Goal: Task Accomplishment & Management: Use online tool/utility

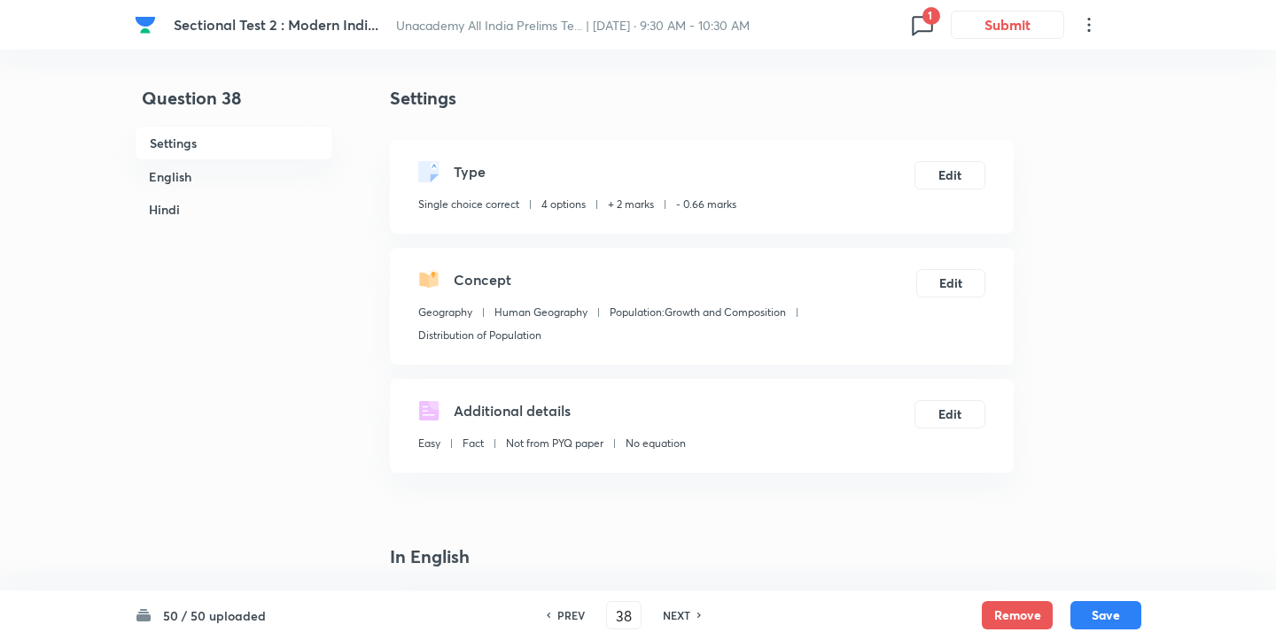
click at [567, 616] on h6 "PREV" at bounding box center [570, 616] width 27 height 16
type input "37"
checkbox input "false"
checkbox input "true"
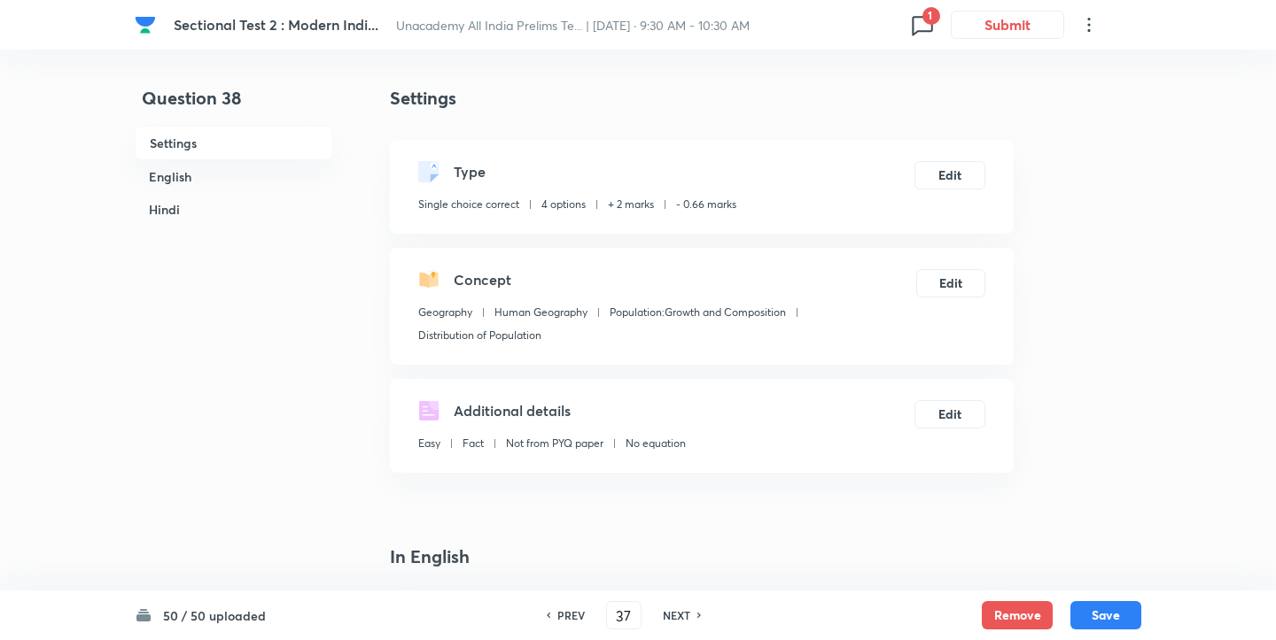
checkbox input "true"
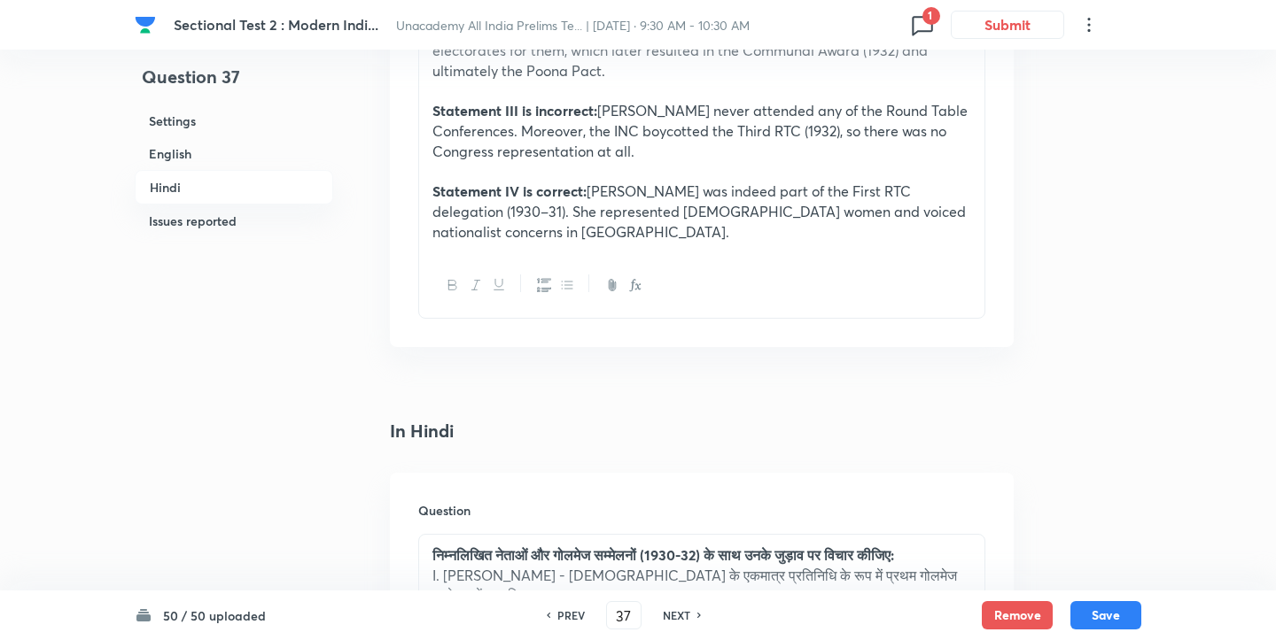
scroll to position [4367, 0]
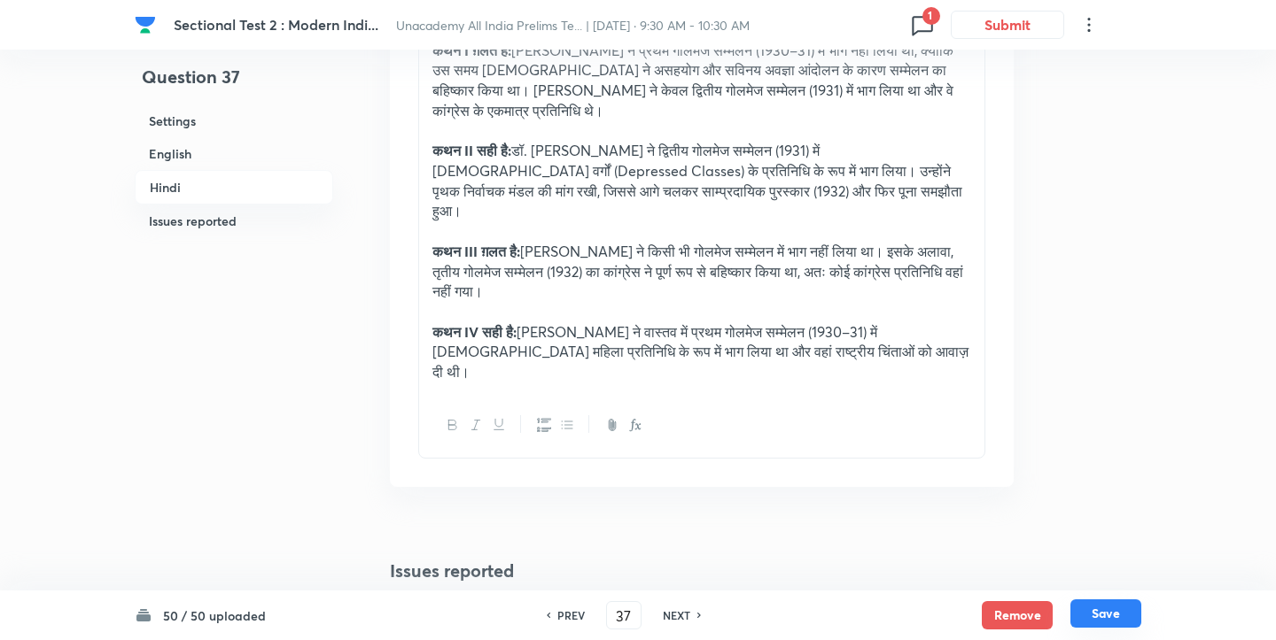
click at [1089, 613] on button "Save" at bounding box center [1105, 614] width 71 height 28
type input "38"
checkbox input "false"
checkbox input "true"
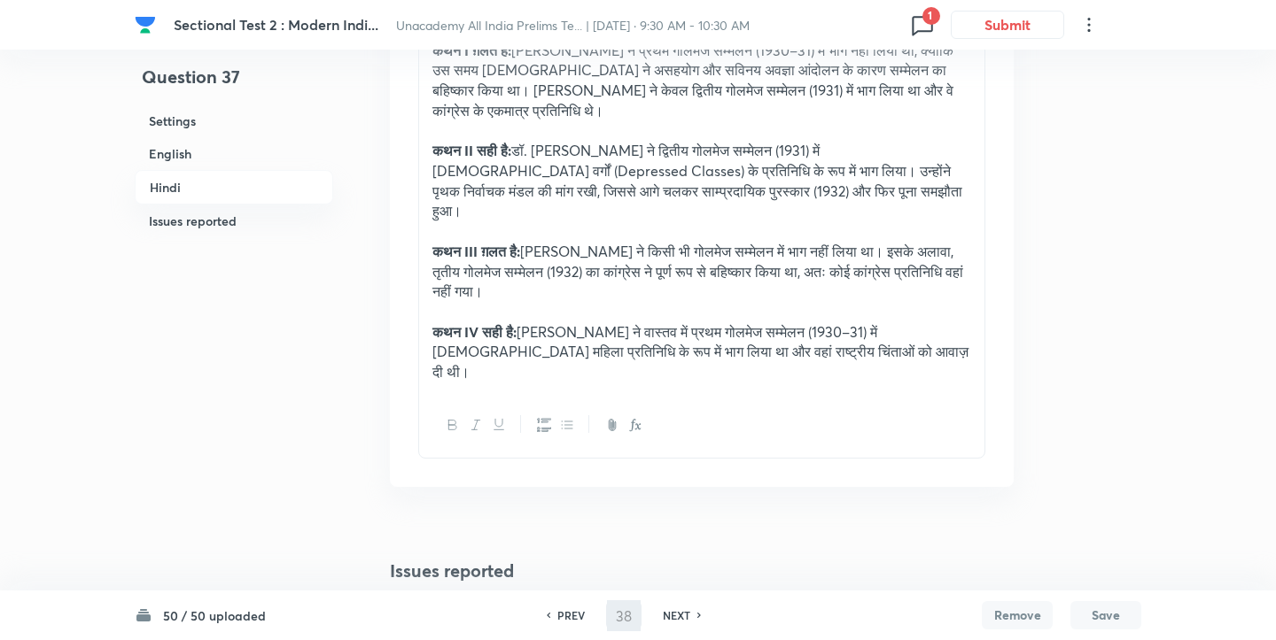
checkbox input "true"
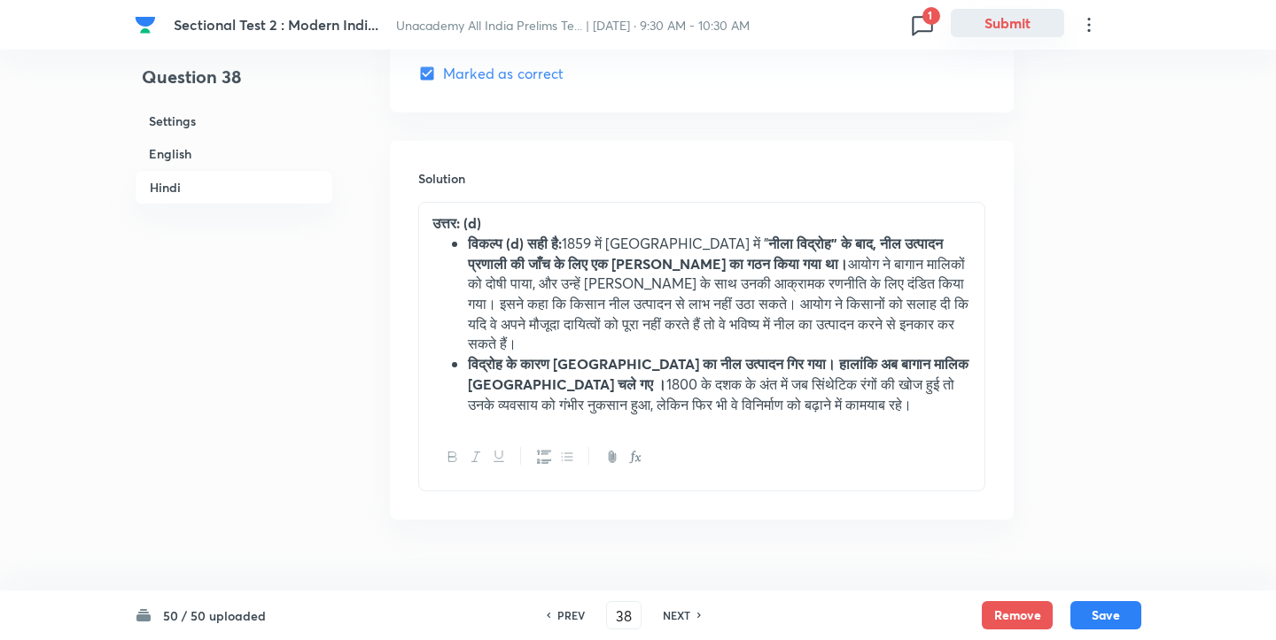
click at [1014, 31] on button "Submit" at bounding box center [1006, 23] width 113 height 28
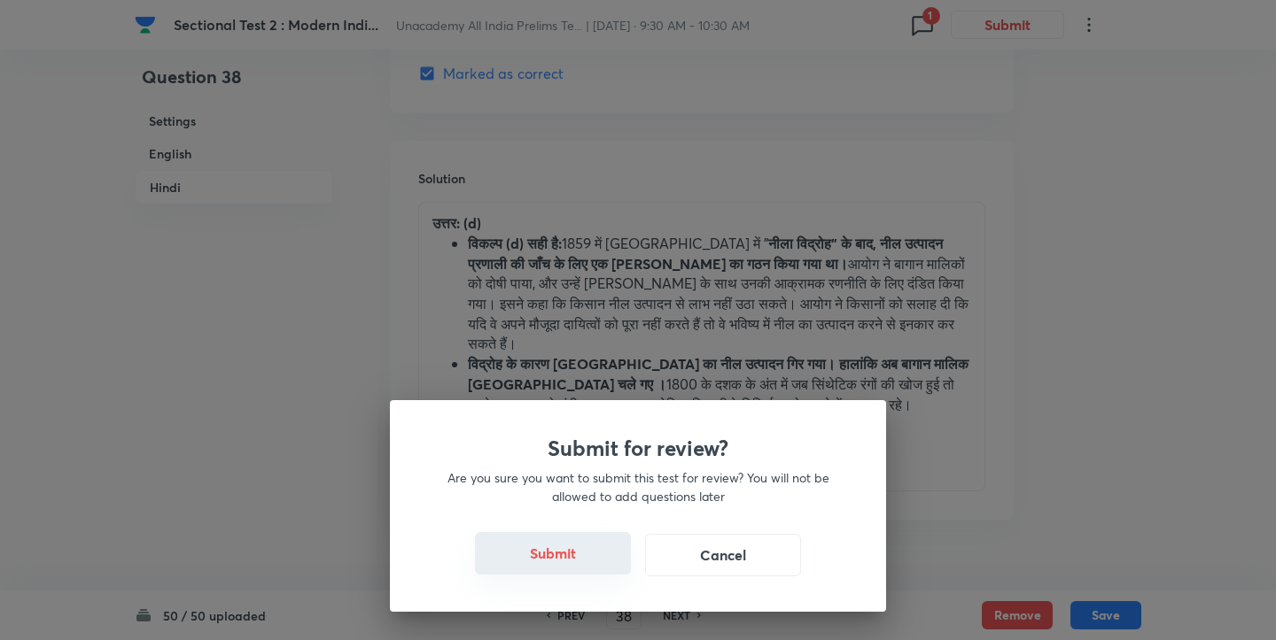
click at [553, 553] on button "Submit" at bounding box center [553, 553] width 156 height 43
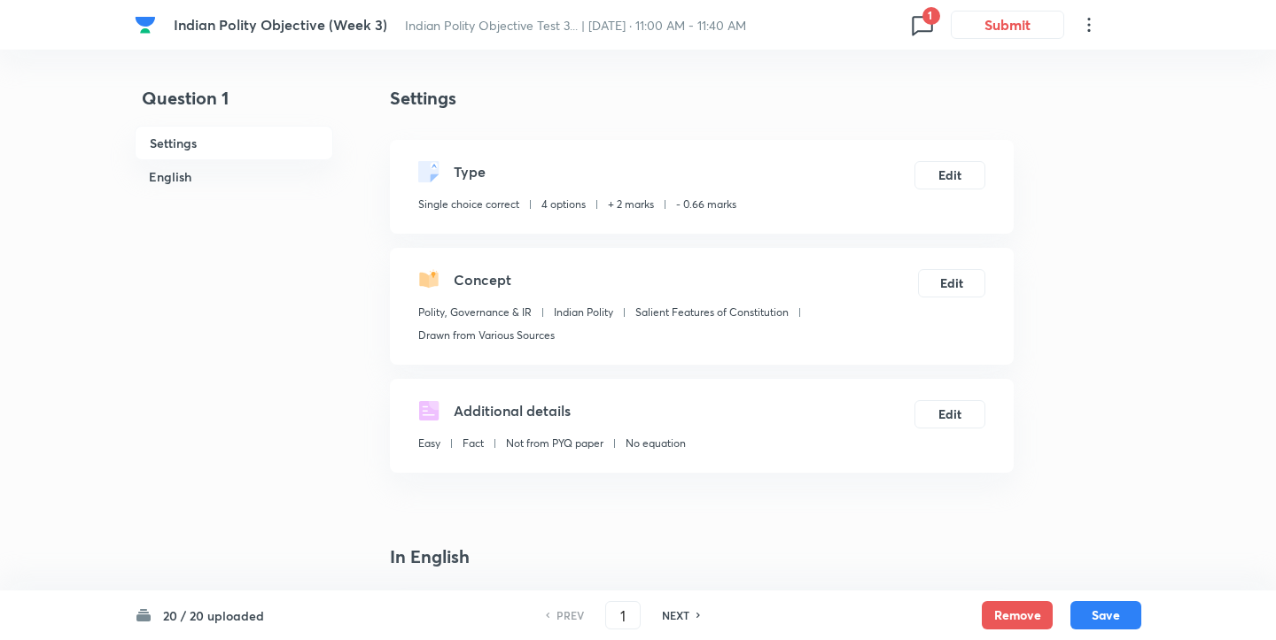
checkbox input "true"
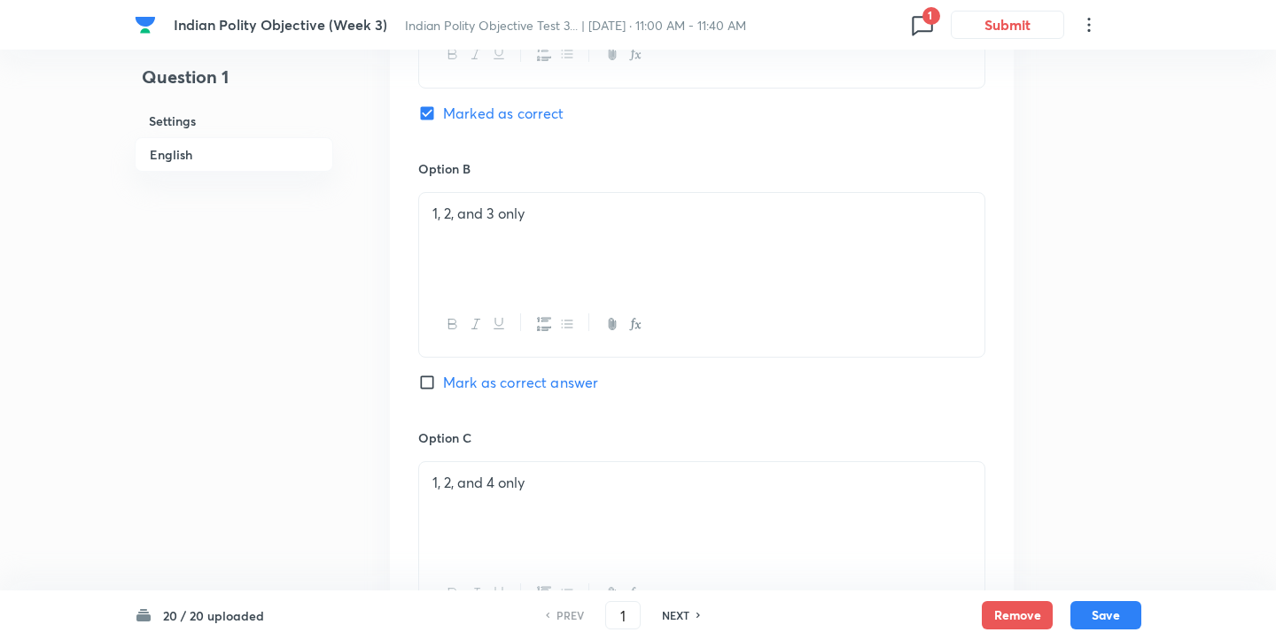
scroll to position [2009, 0]
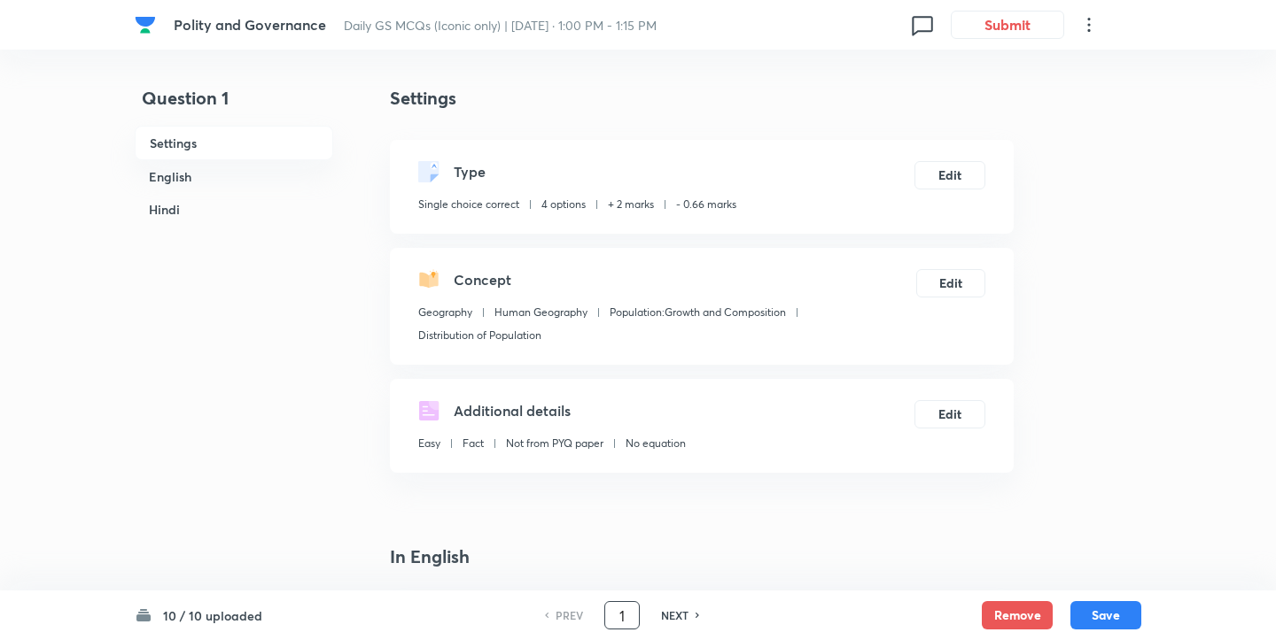
click at [616, 619] on input "1" at bounding box center [622, 616] width 34 height 31
type input "7"
checkbox input "false"
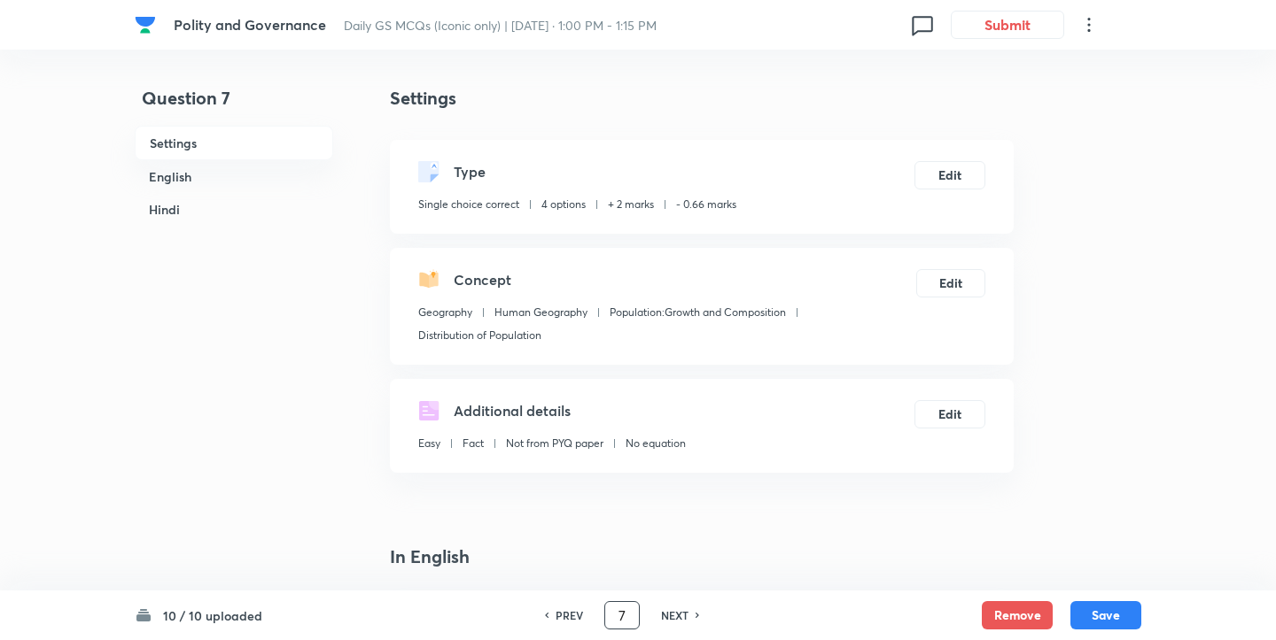
checkbox input "true"
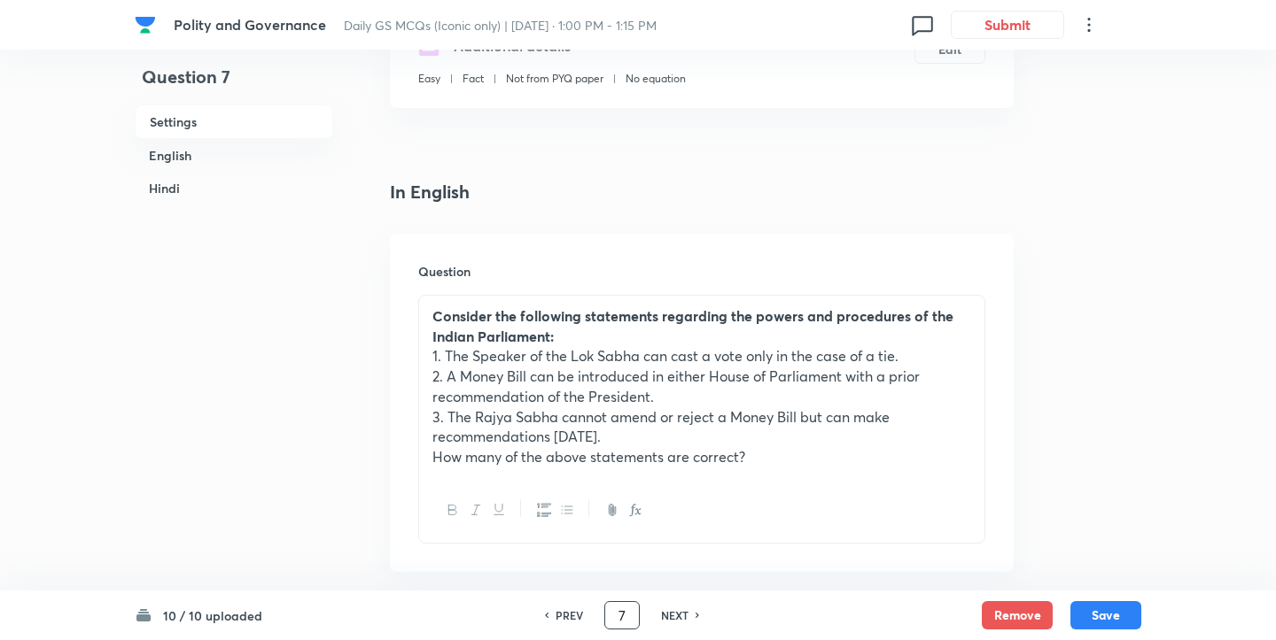
scroll to position [369, 0]
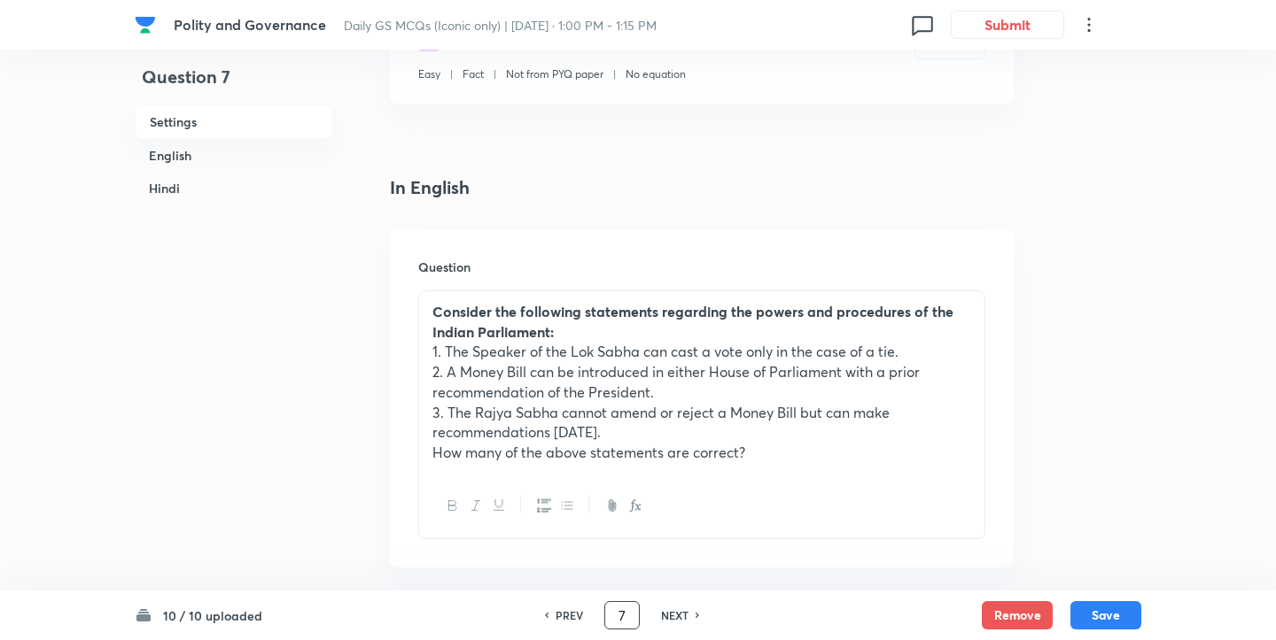
click at [617, 611] on input "7" at bounding box center [622, 616] width 34 height 31
type input "9"
checkbox input "false"
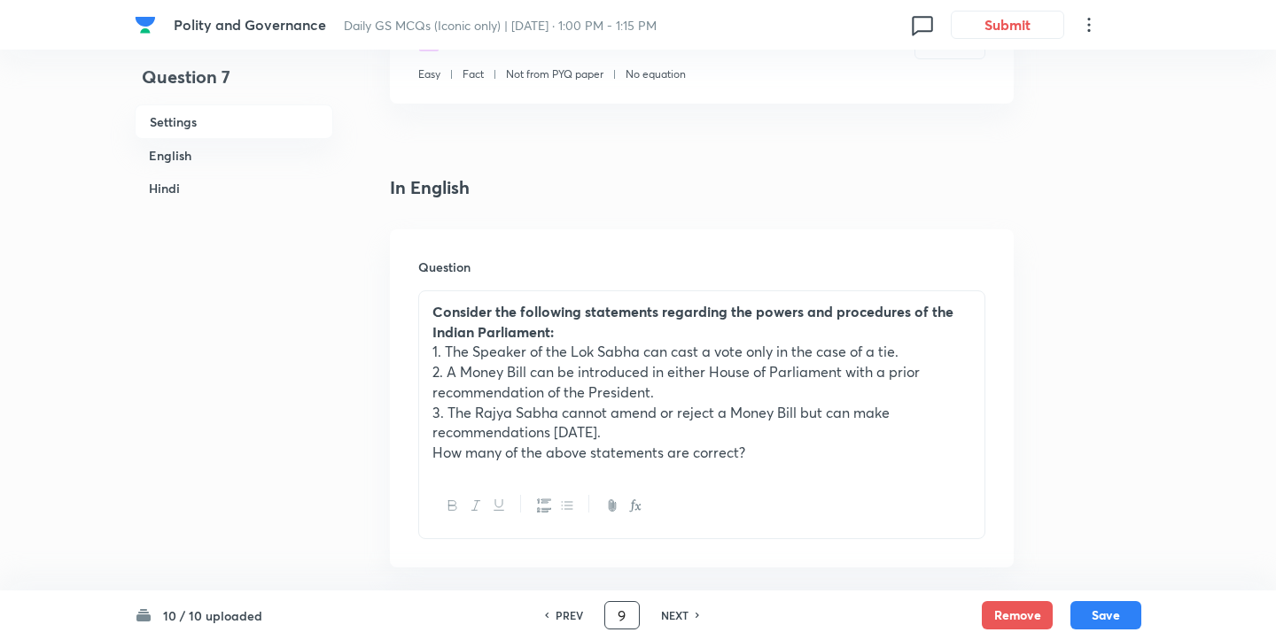
checkbox input "true"
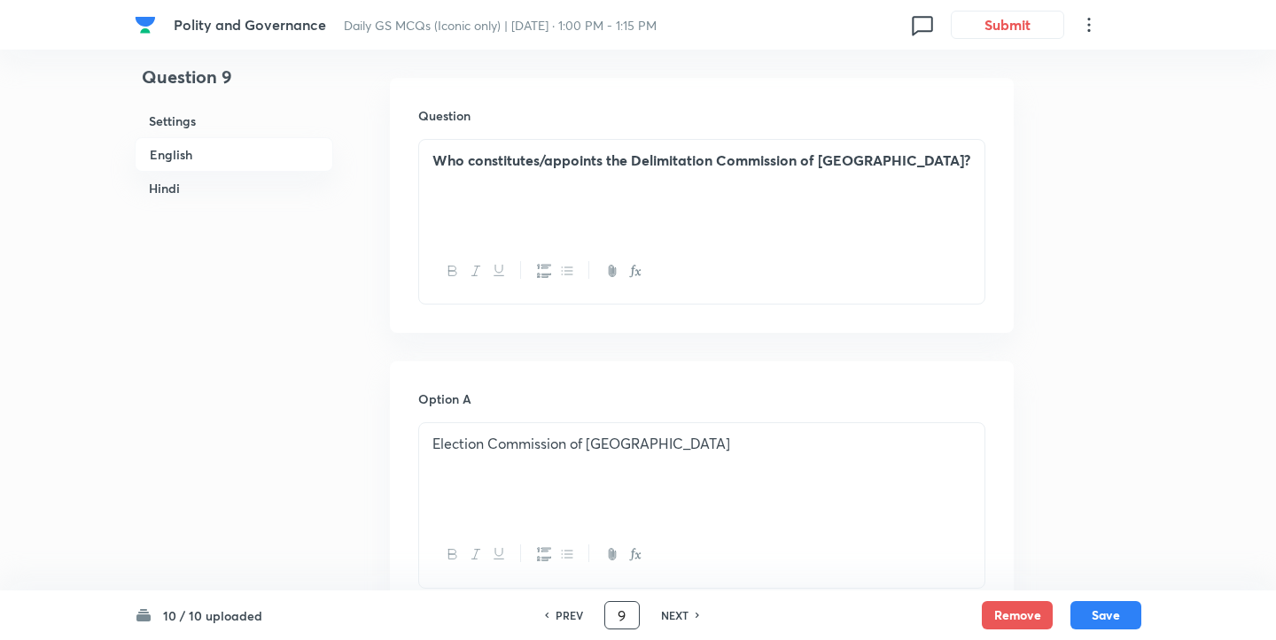
scroll to position [505, 0]
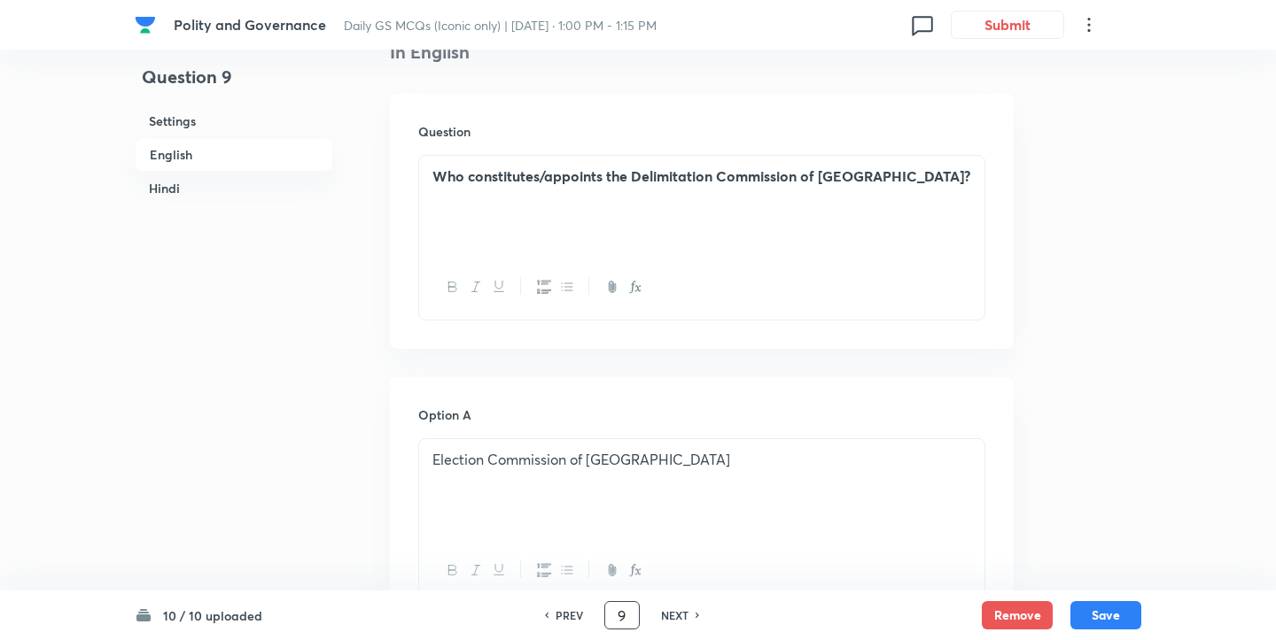
click at [527, 182] on strong "Who constitutes/appoints the Delimitation Commission of India?" at bounding box center [701, 176] width 538 height 19
drag, startPoint x: 545, startPoint y: 177, endPoint x: 473, endPoint y: 176, distance: 71.8
click at [473, 176] on strong "Who constitutes/appoints the Delimitation Commission of India?" at bounding box center [701, 176] width 538 height 19
click at [507, 174] on strong "Who appoints the Delimitation Commission of India?" at bounding box center [663, 176] width 462 height 19
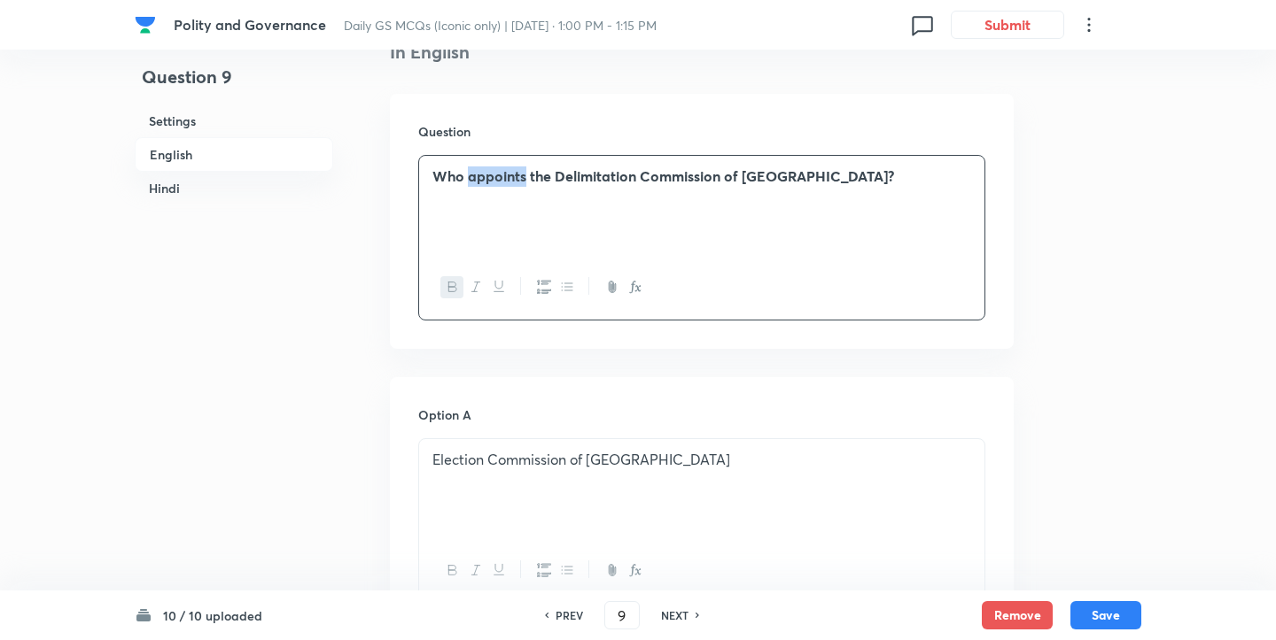
click at [507, 174] on strong "Who appoints the Delimitation Commission of India?" at bounding box center [663, 176] width 462 height 19
copy strong "Who appoints the Delimitation Commission of India?"
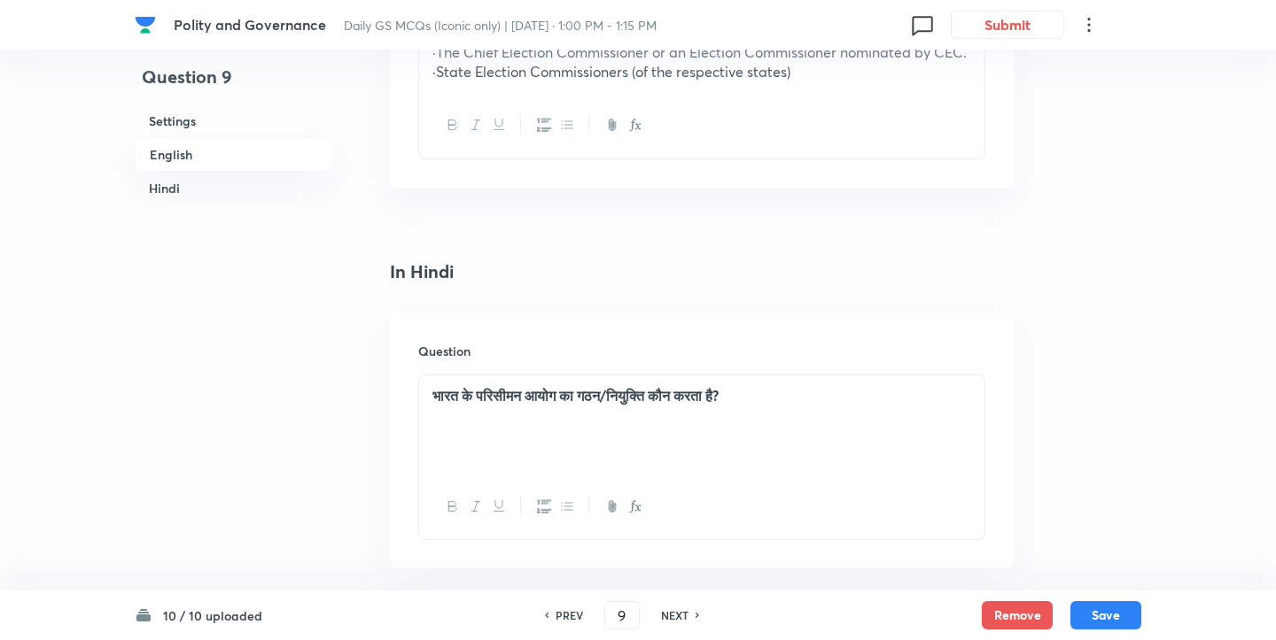
scroll to position [2210, 0]
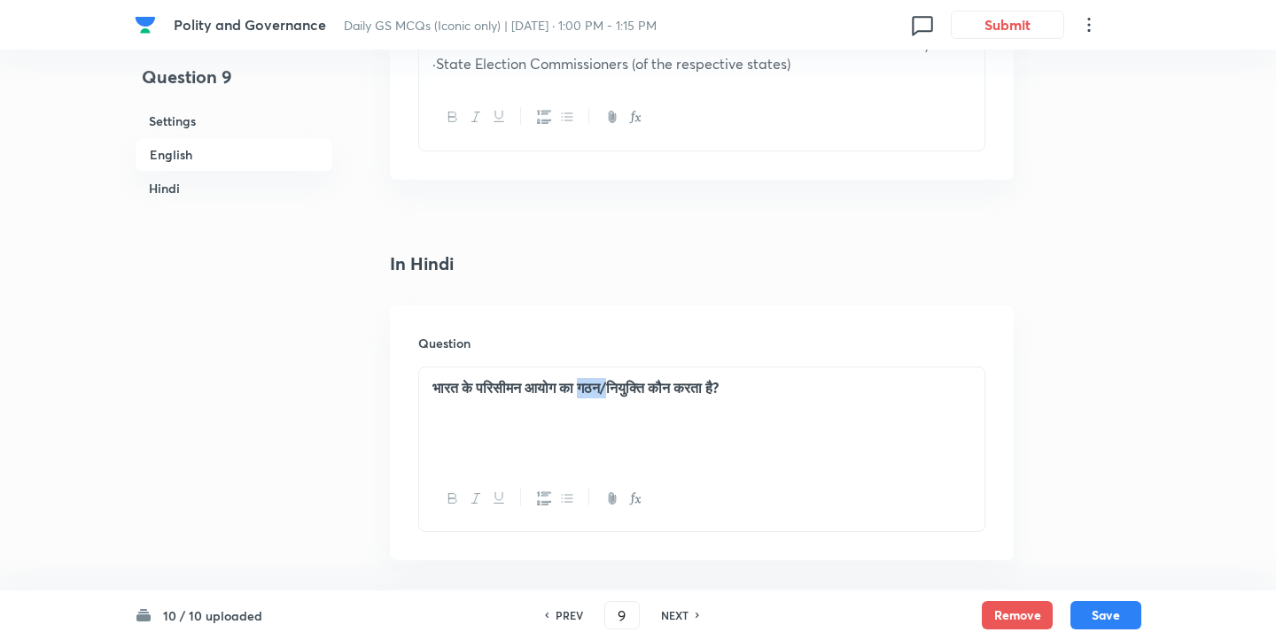
drag, startPoint x: 621, startPoint y: 407, endPoint x: 593, endPoint y: 408, distance: 28.4
click at [593, 397] on strong "भारत के परिसीमन आयोग का गठन/नियुक्ति कौन करता है?" at bounding box center [575, 387] width 286 height 19
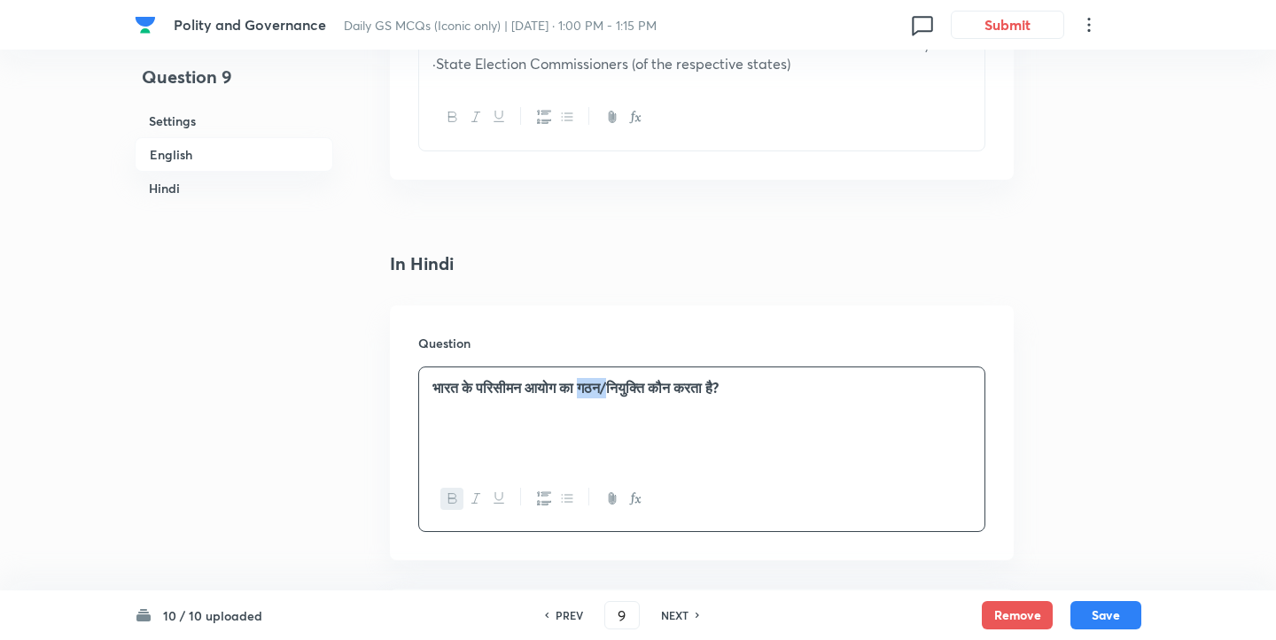
click at [570, 397] on strong "भारत के परिसीमन आयोग का गठन/नियुक्ति कौन करता है?" at bounding box center [575, 387] width 286 height 19
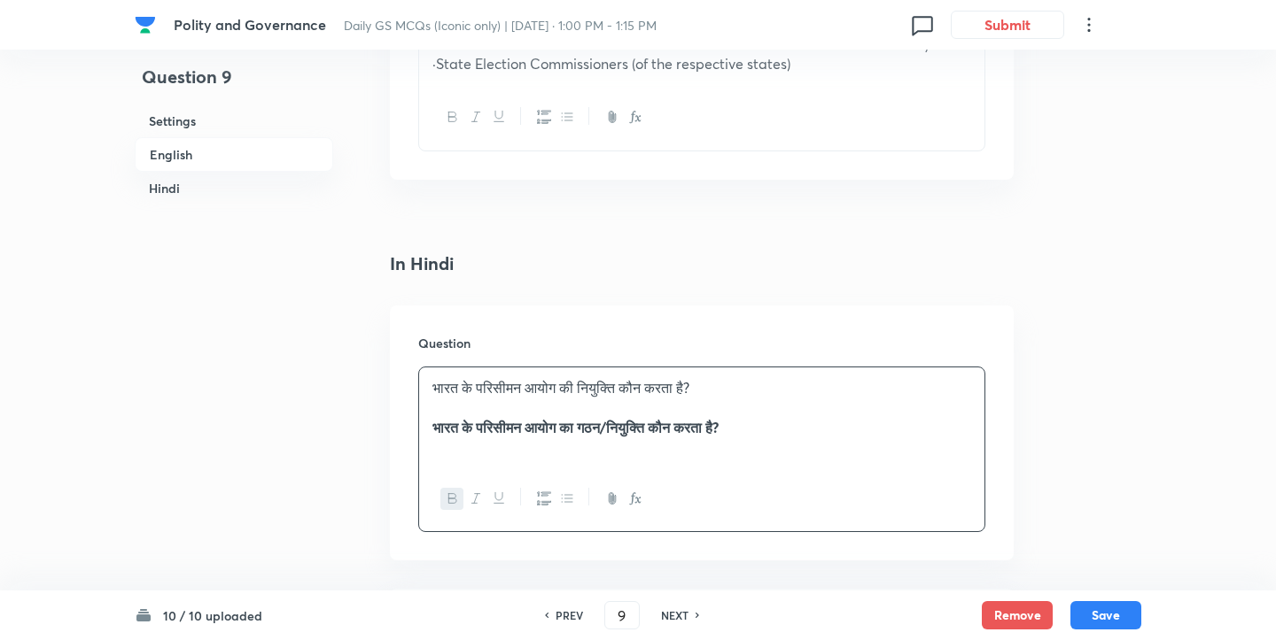
click at [578, 437] on strong "भारत के परिसीमन आयोग का गठन/नियुक्ति कौन करता है?" at bounding box center [575, 427] width 286 height 19
click at [582, 399] on div "भारत के परिसीमन आयोग की नियुक्ति कौन करता है?" at bounding box center [701, 388] width 539 height 20
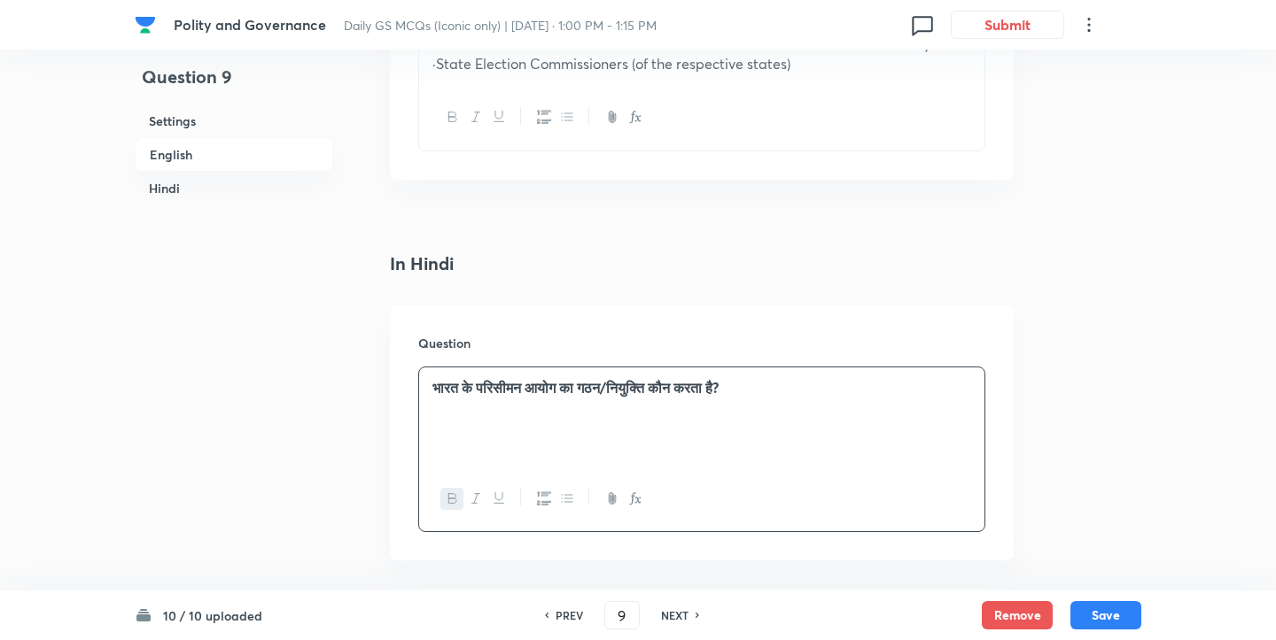
click at [620, 397] on strong "भारत के परिसीमन आयोग का गठन/नियुक्ति कौन करता है?" at bounding box center [575, 387] width 286 height 19
click at [606, 396] on div "भारत के परिसीमन आयोग का गठन/नियुक्ति कौन करता है?" at bounding box center [701, 417] width 565 height 99
click at [588, 399] on div "भारत के परिसीमन आयोग की नियुक्ति कौन करता है?" at bounding box center [701, 417] width 565 height 99
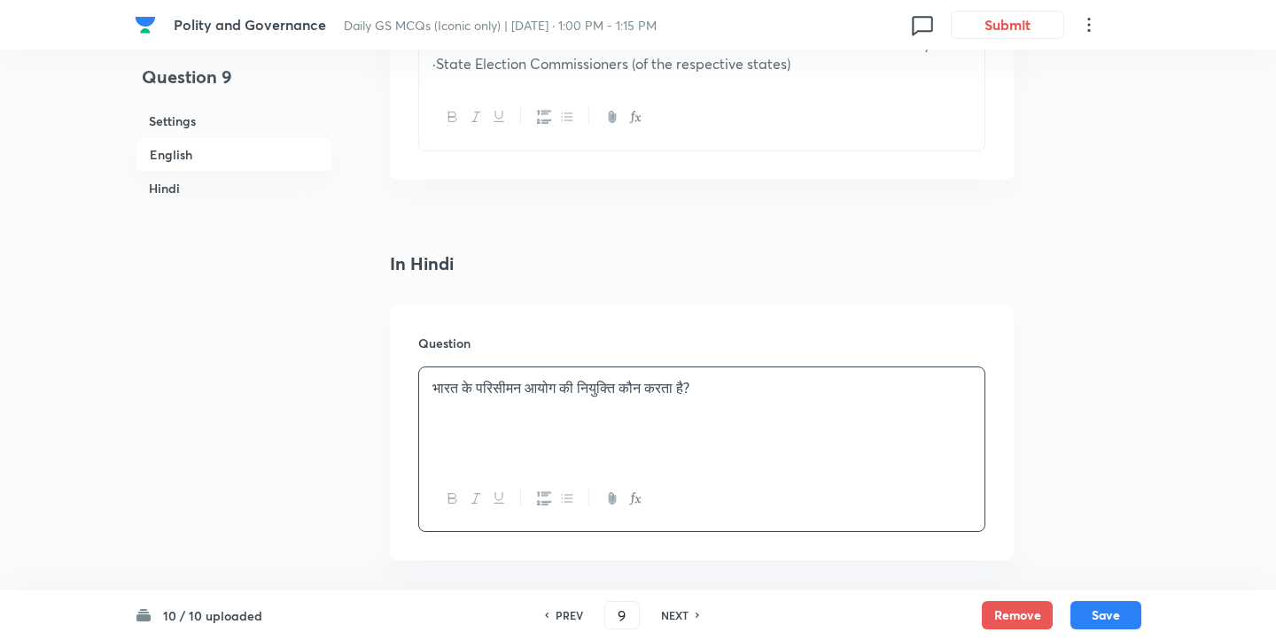
click at [588, 399] on div "भारत के परिसीमन आयोग की नियुक्ति कौन करता है?" at bounding box center [701, 417] width 565 height 99
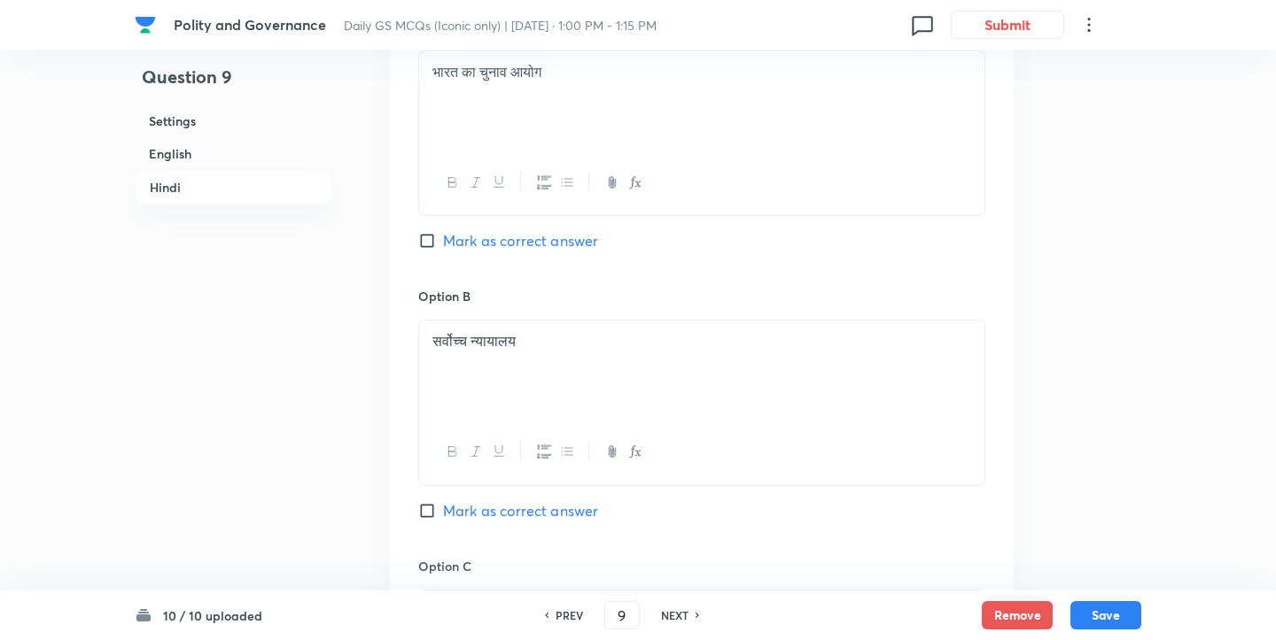
scroll to position [3824, 0]
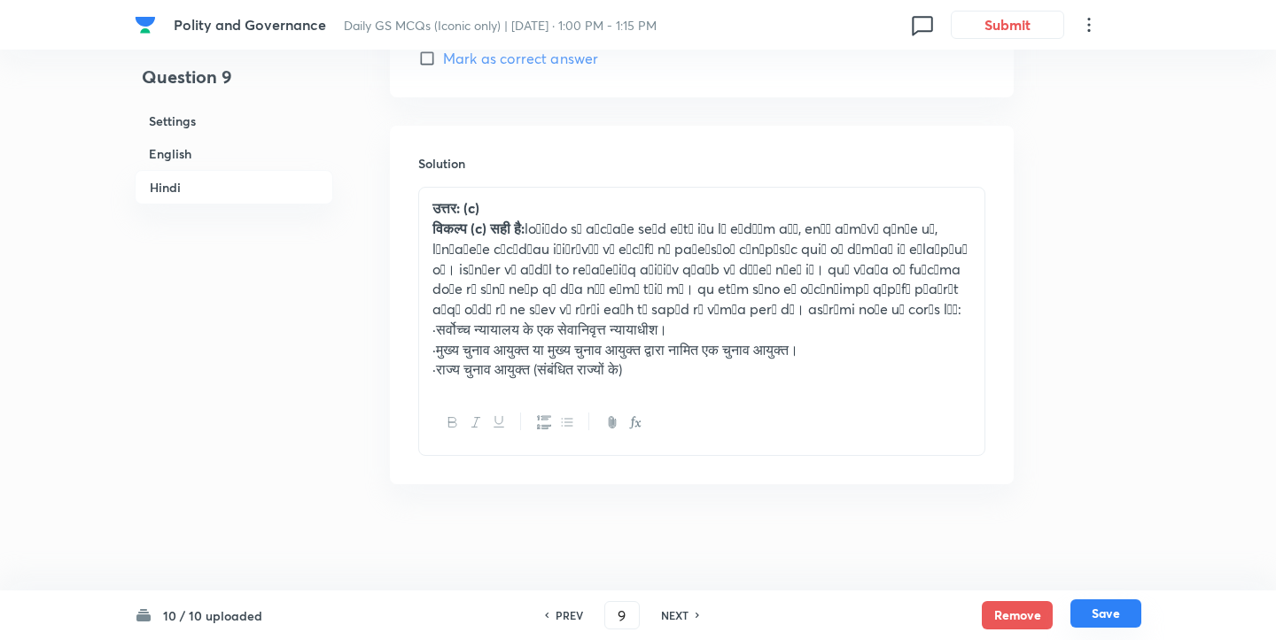
click at [1106, 606] on button "Save" at bounding box center [1105, 614] width 71 height 28
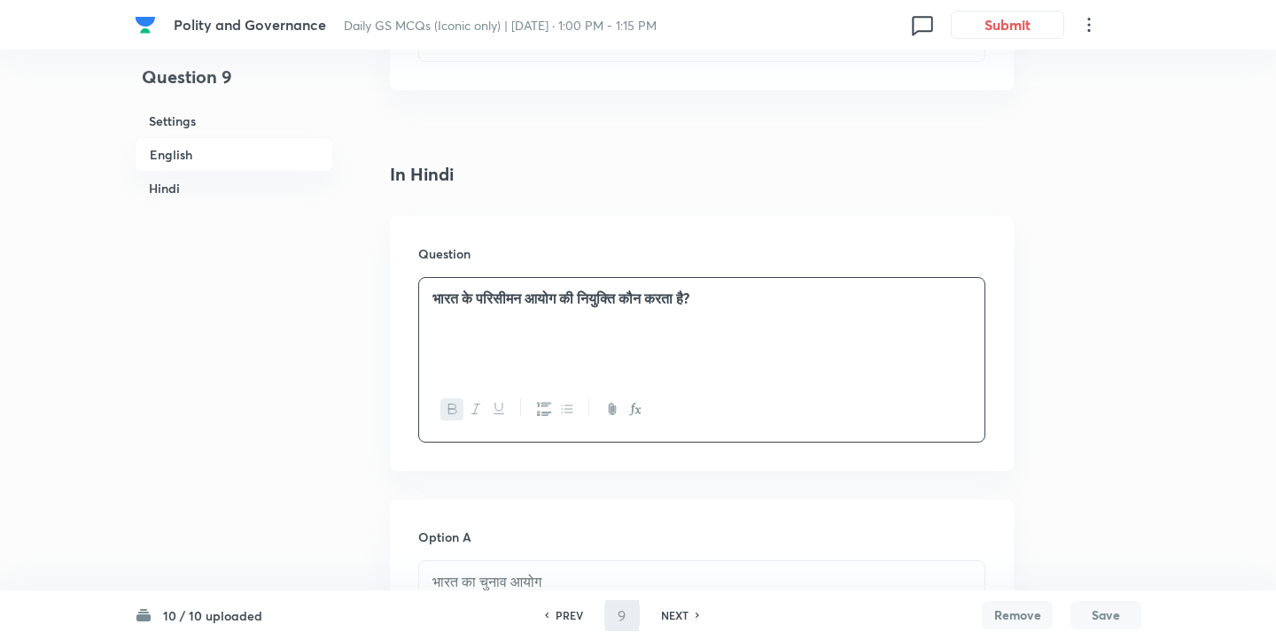
type input "10"
checkbox input "false"
checkbox input "true"
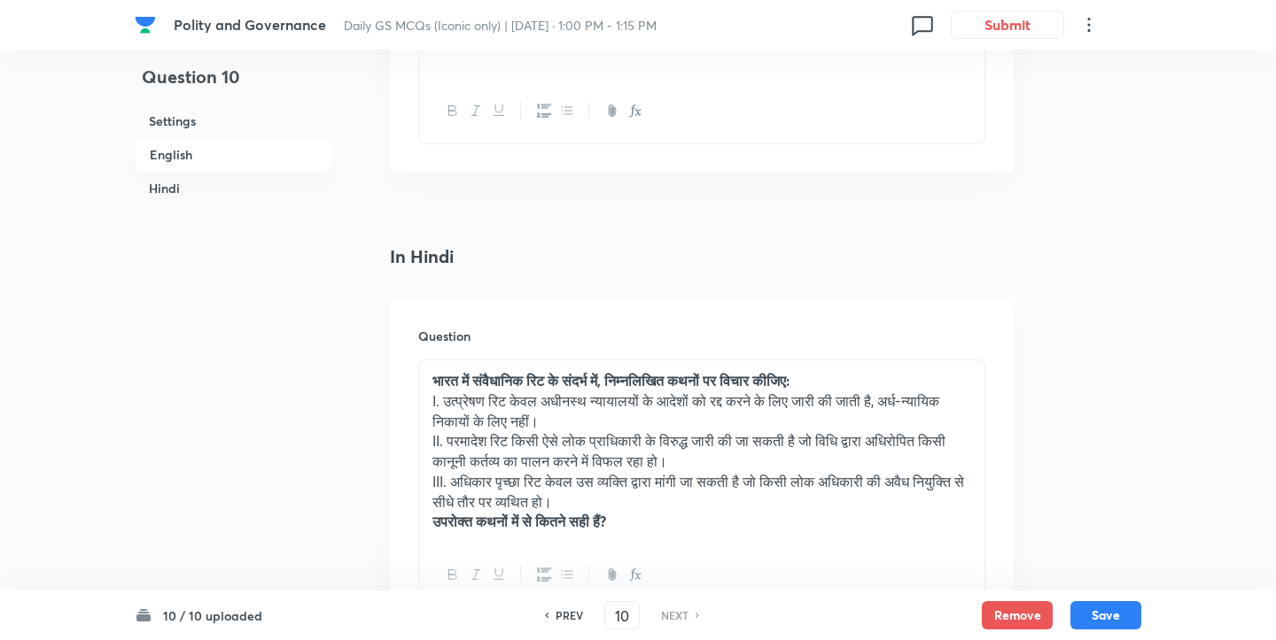
scroll to position [2365, 0]
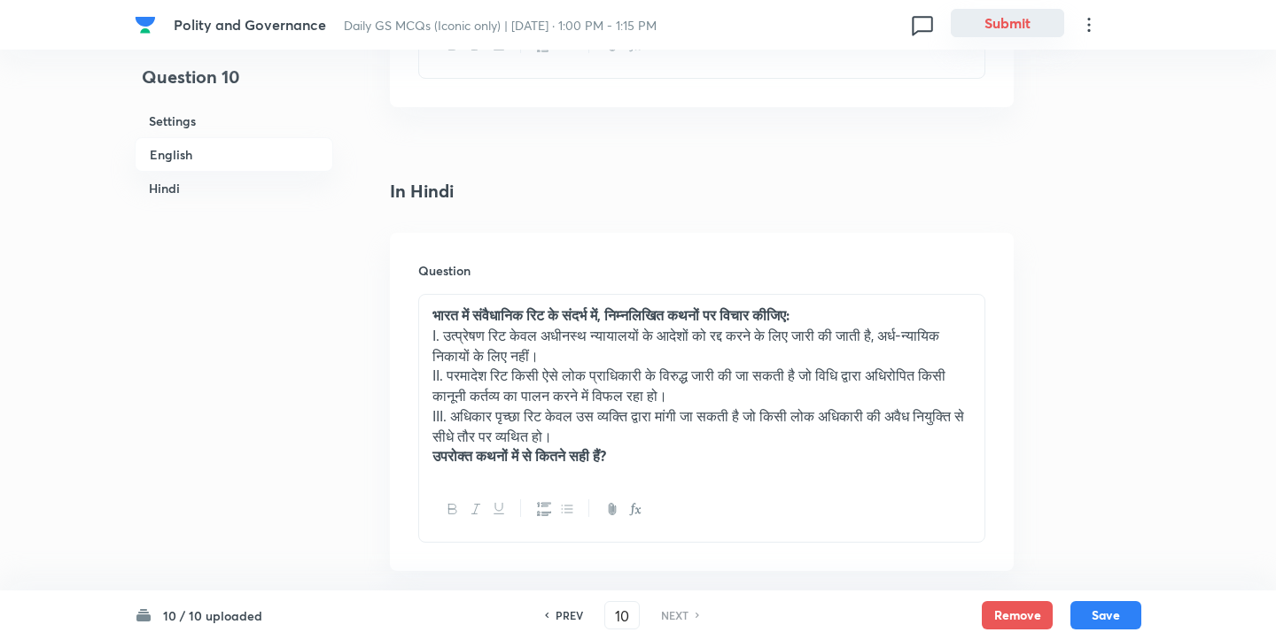
click at [1017, 30] on button "Submit" at bounding box center [1006, 23] width 113 height 28
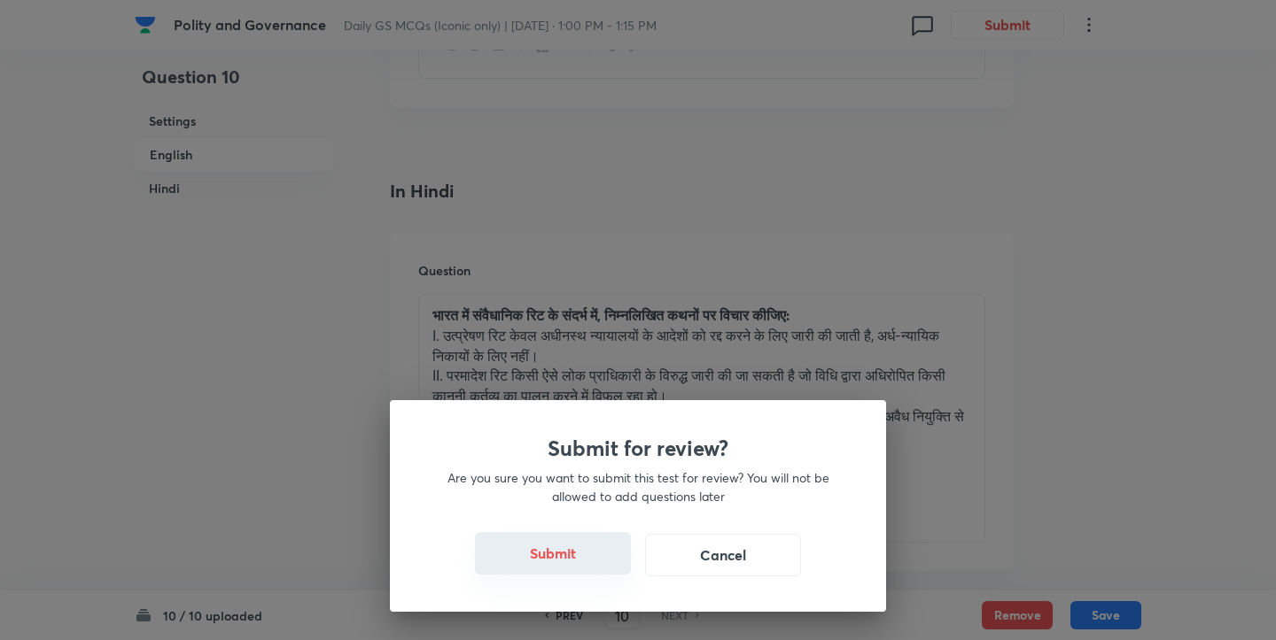
click at [586, 540] on button "Submit" at bounding box center [553, 553] width 156 height 43
click at [550, 570] on button "Submit" at bounding box center [553, 553] width 156 height 43
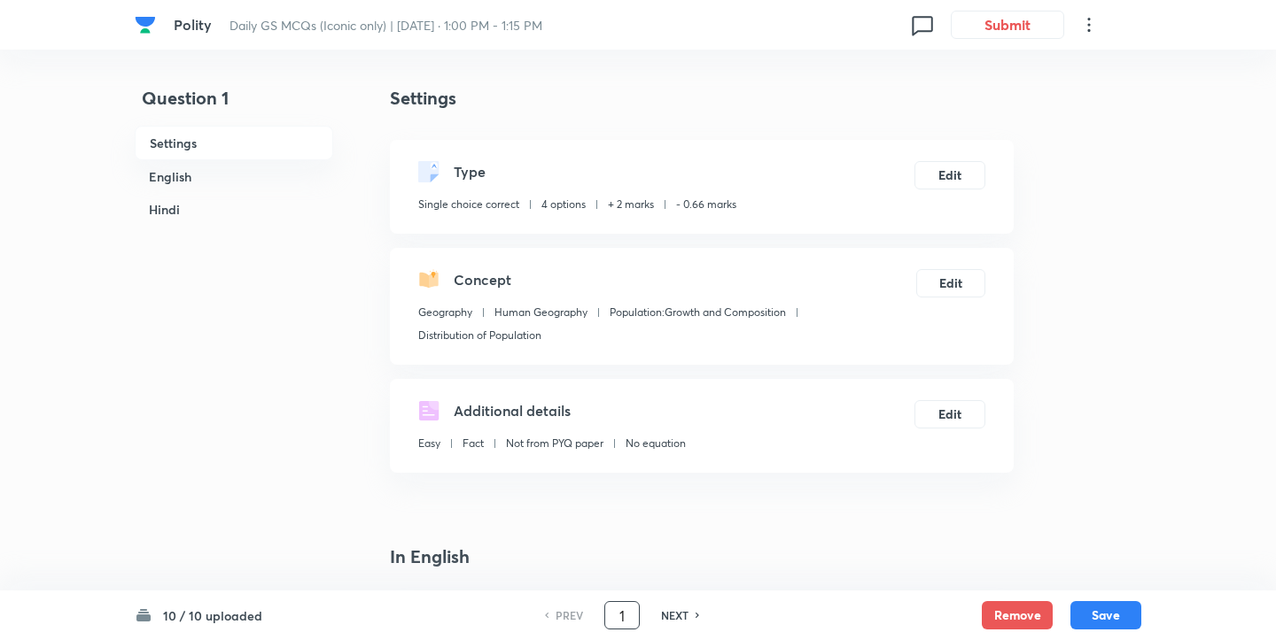
click at [619, 609] on input "1" at bounding box center [622, 616] width 34 height 31
type input "7"
checkbox input "false"
checkbox input "true"
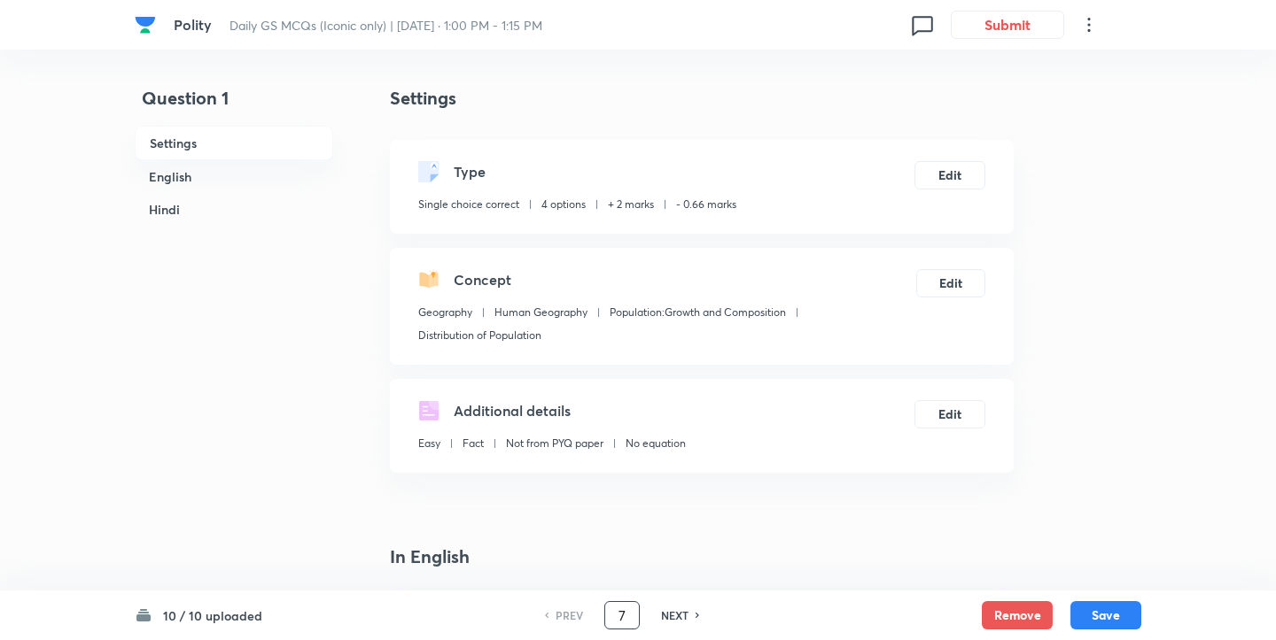
checkbox input "true"
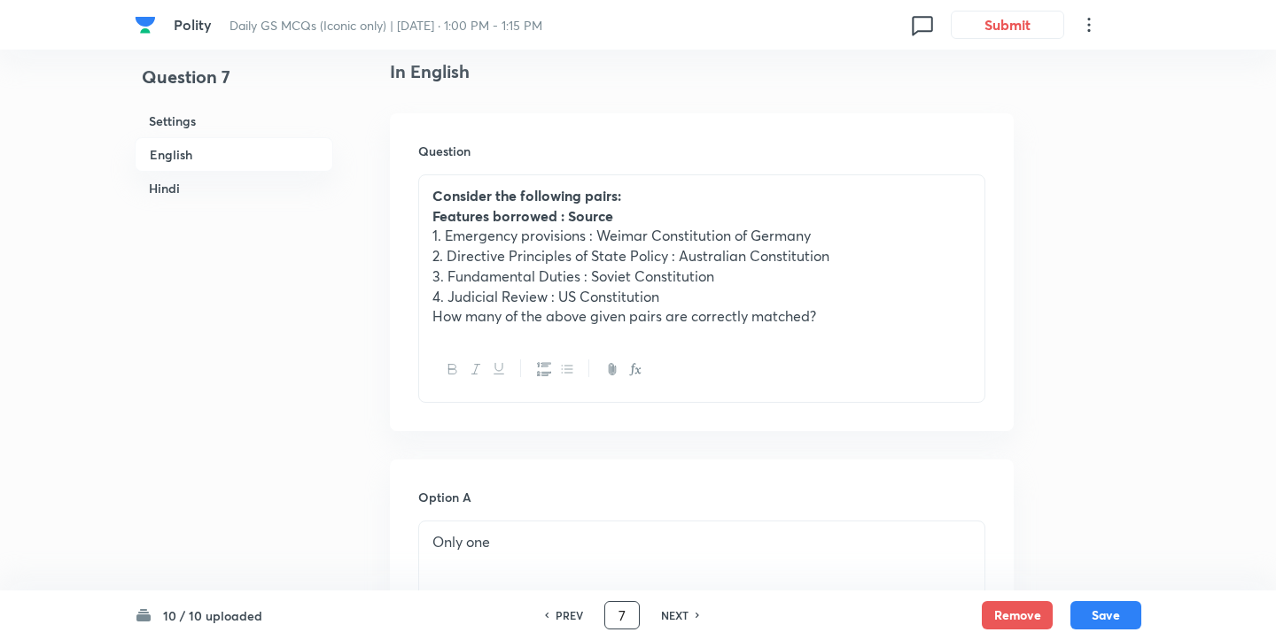
scroll to position [493, 0]
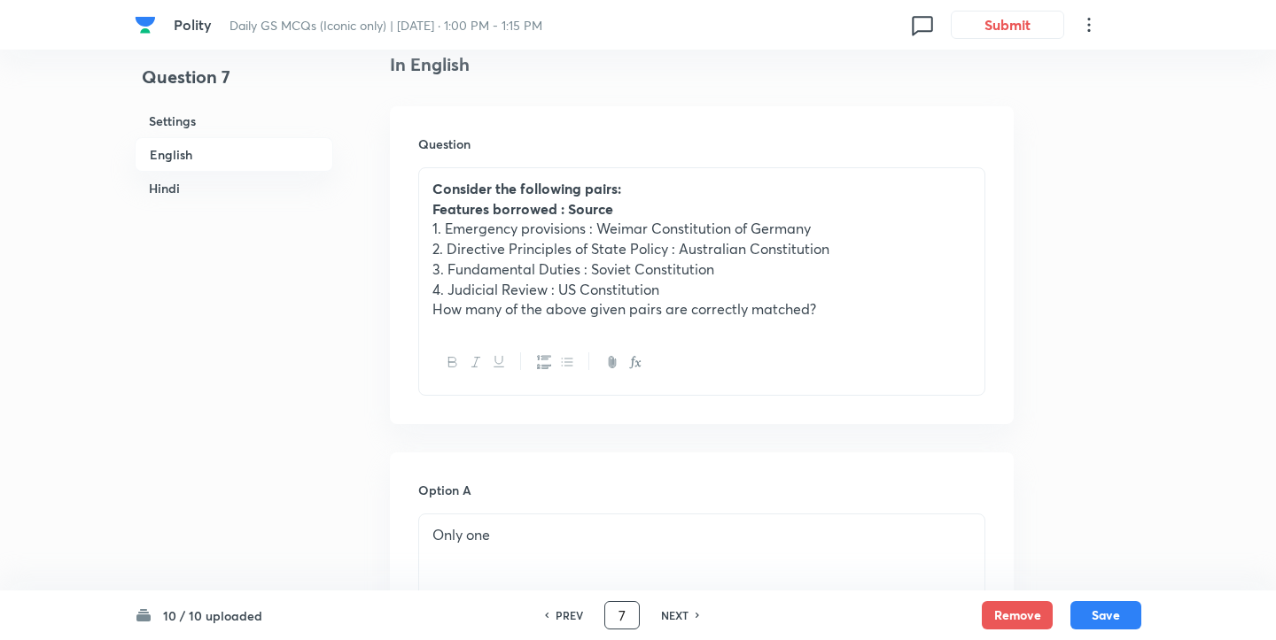
click at [564, 246] on p "2. Directive Principles of State Policy : Australian Constitution" at bounding box center [701, 249] width 539 height 20
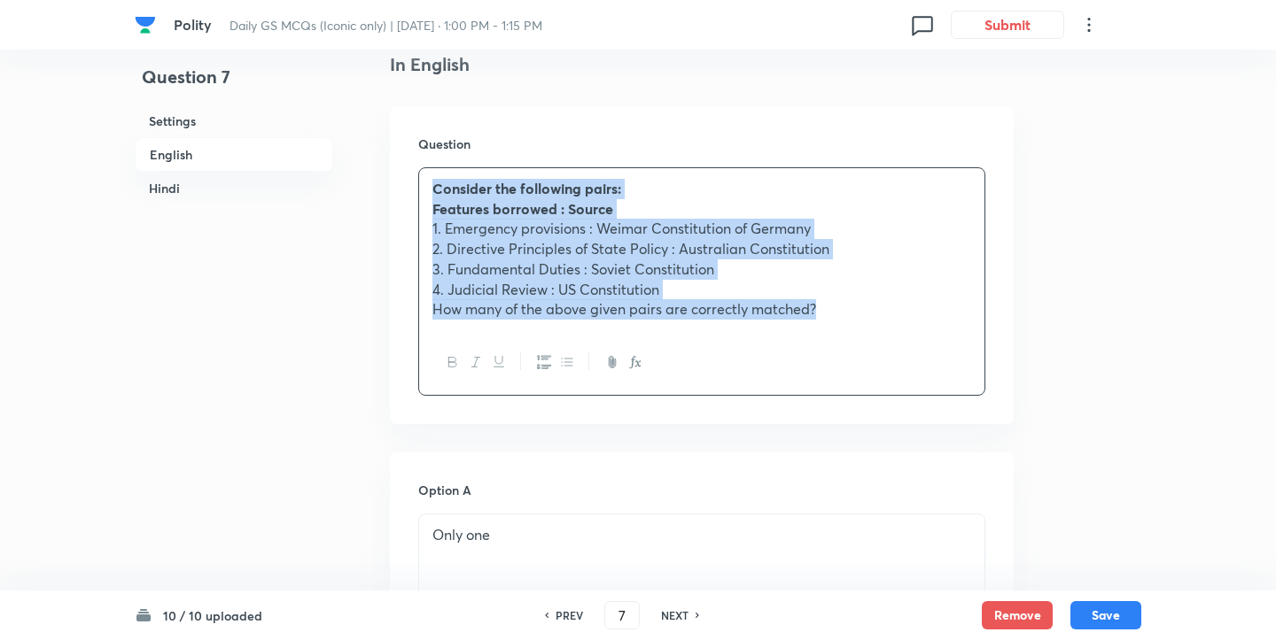
copy div "Consider the following pairs: Features borrowed : Source 1. Emergency provision…"
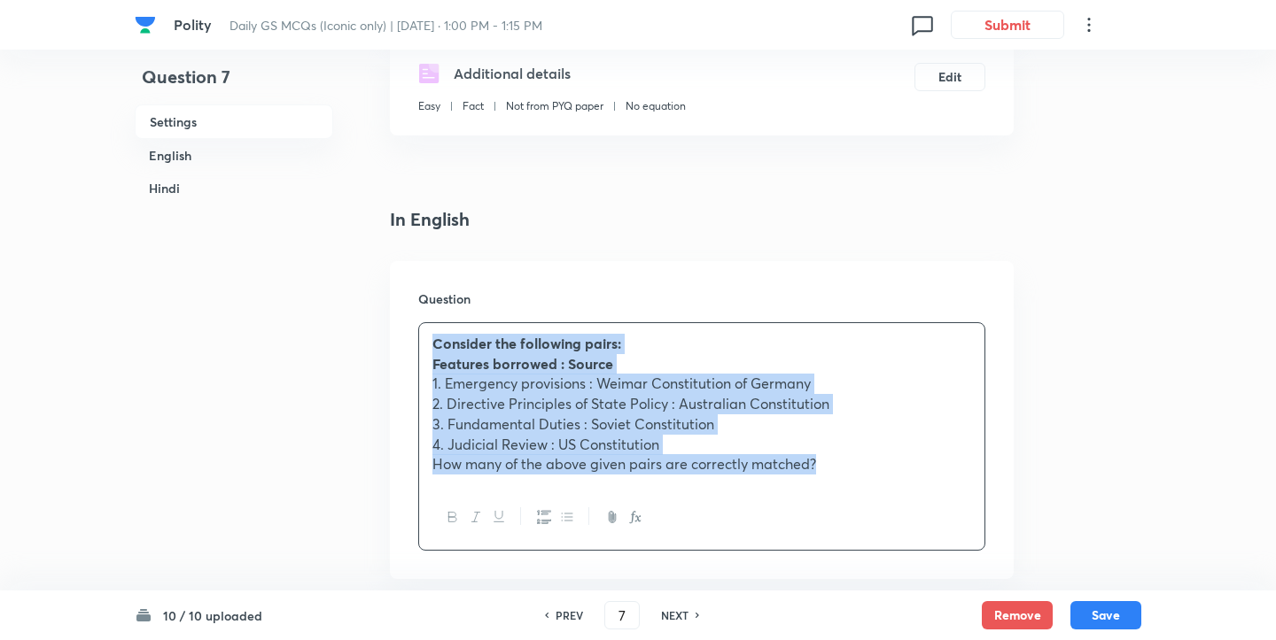
scroll to position [341, 0]
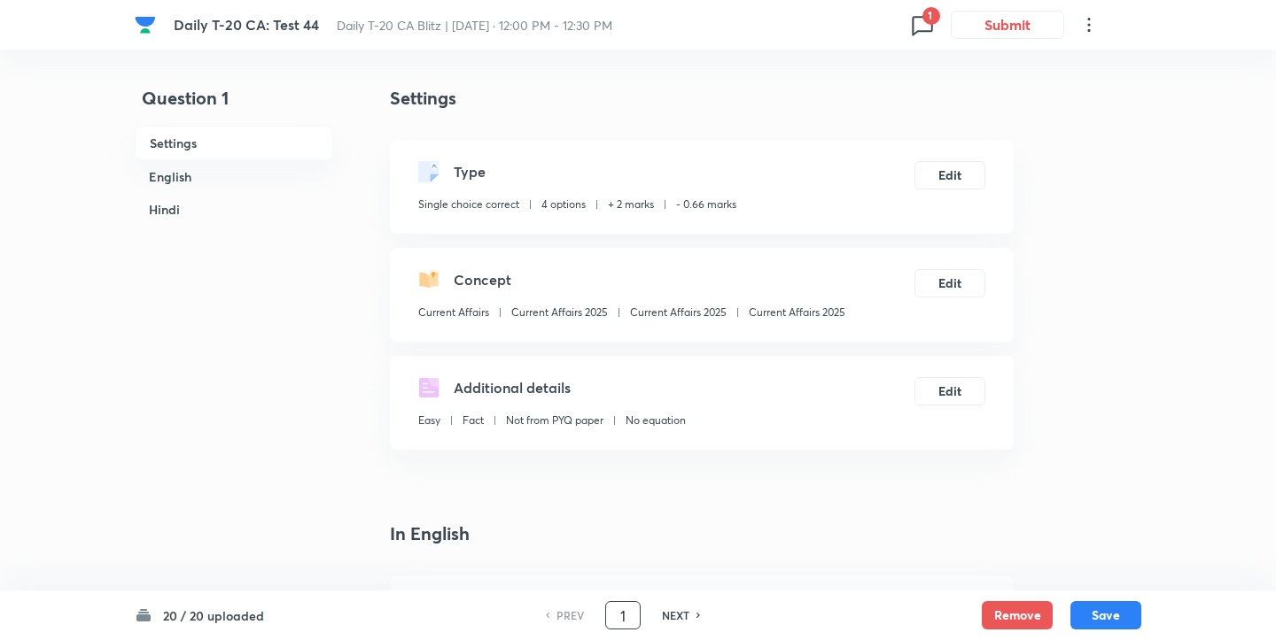
click at [628, 614] on input "1" at bounding box center [623, 616] width 34 height 31
type input "18"
checkbox input "true"
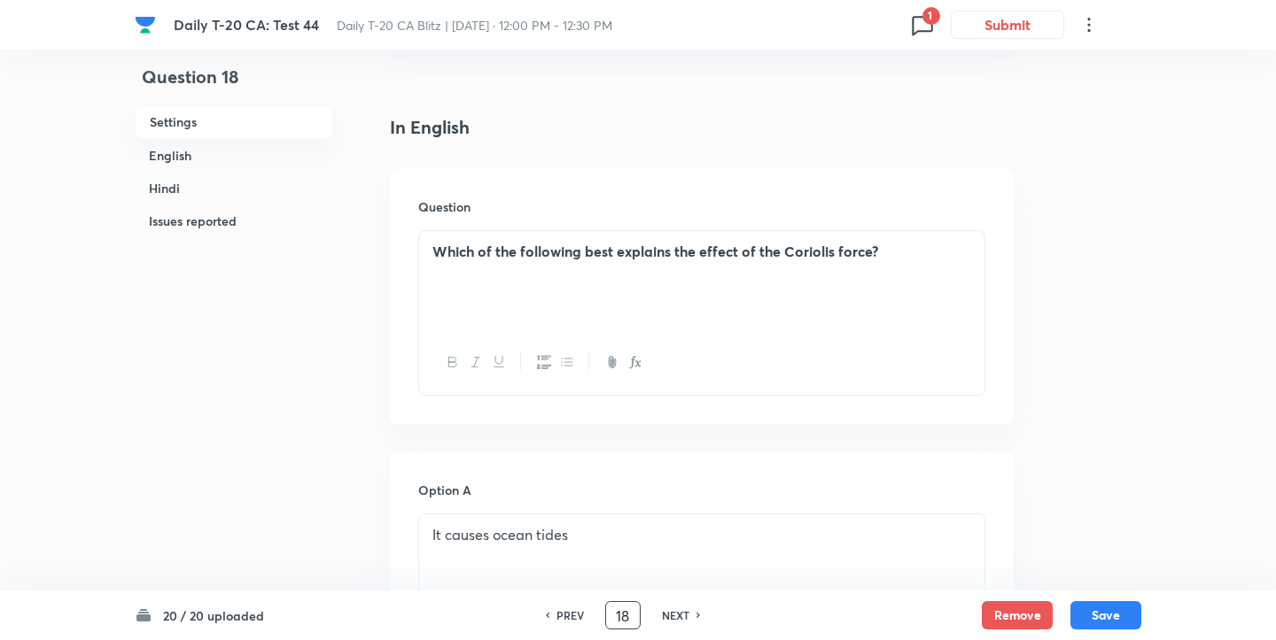
click at [633, 253] on strong "Which of the following best explains the effect of the Coriolis force?" at bounding box center [655, 251] width 446 height 19
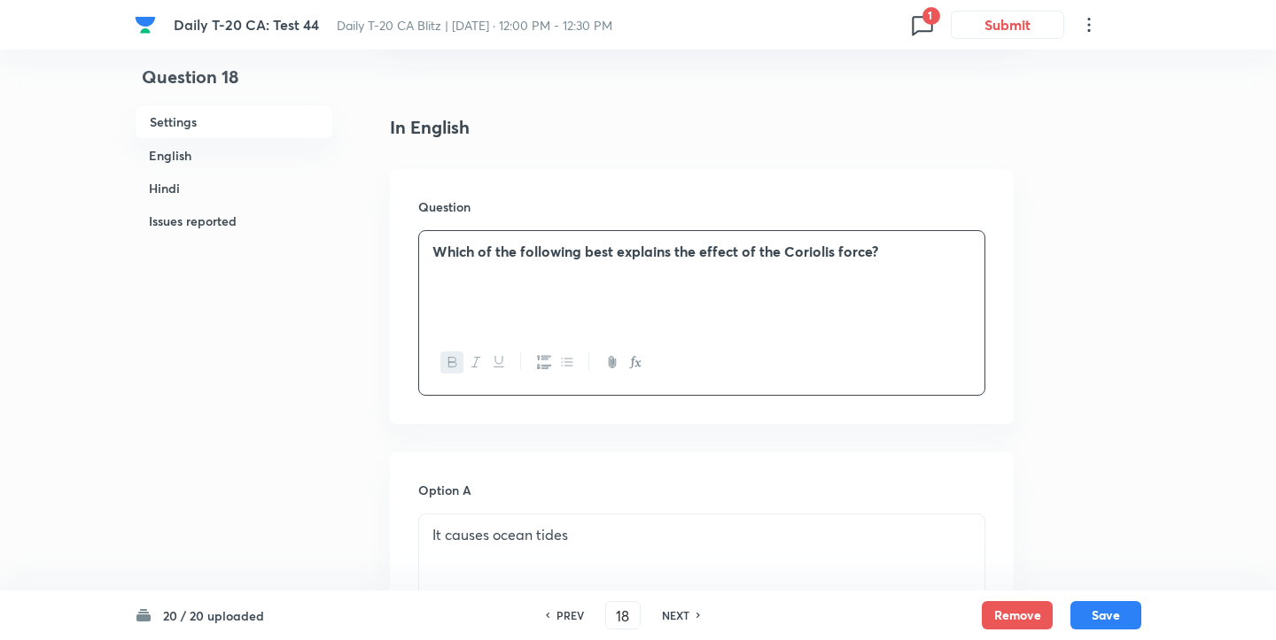
click at [633, 253] on strong "Which of the following best explains the effect of the Coriolis force?" at bounding box center [655, 251] width 446 height 19
copy strong "Which of the following best explains the effect of the Coriolis force?"
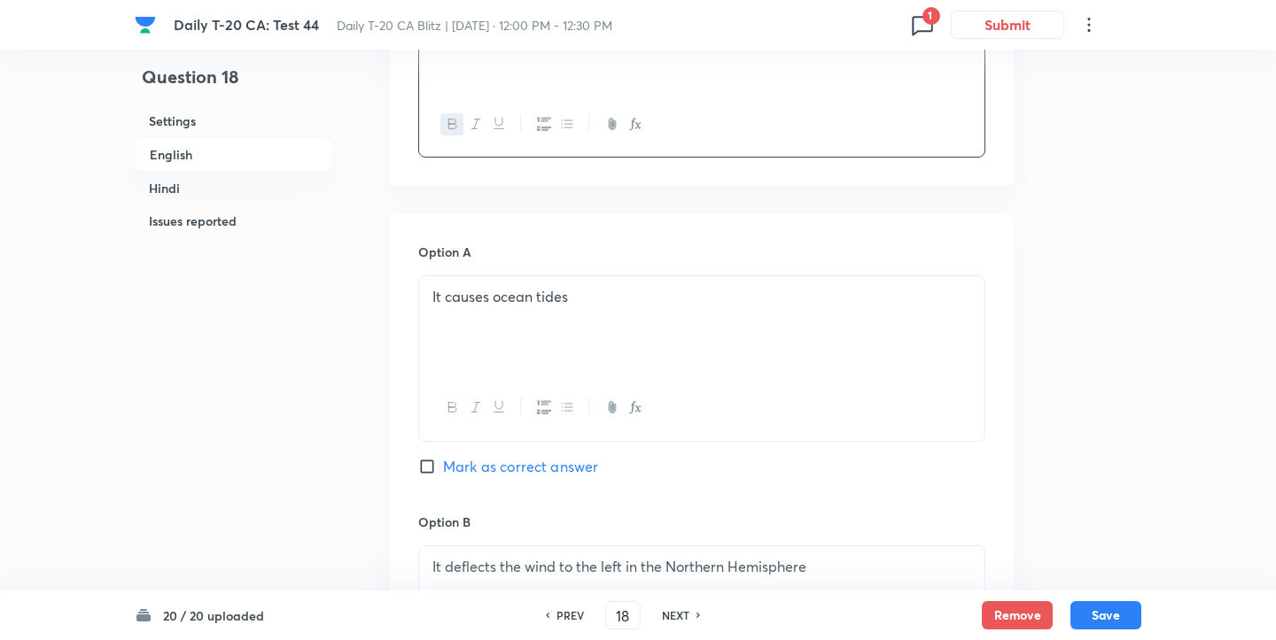
scroll to position [540, 0]
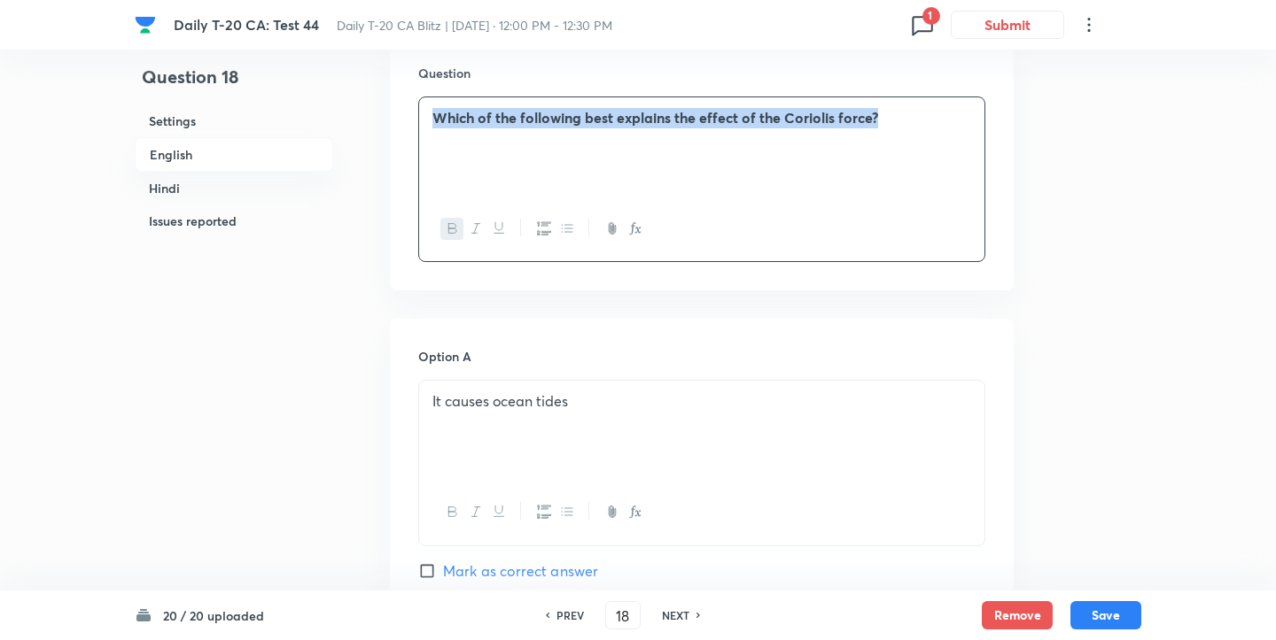
click at [623, 146] on div "Which of the following best explains the effect of the Coriolis force?" at bounding box center [701, 146] width 565 height 99
copy strong "Which of the following best explains the effect of the Coriolis force?"
click at [532, 409] on p "It causes ocean tides" at bounding box center [701, 402] width 539 height 20
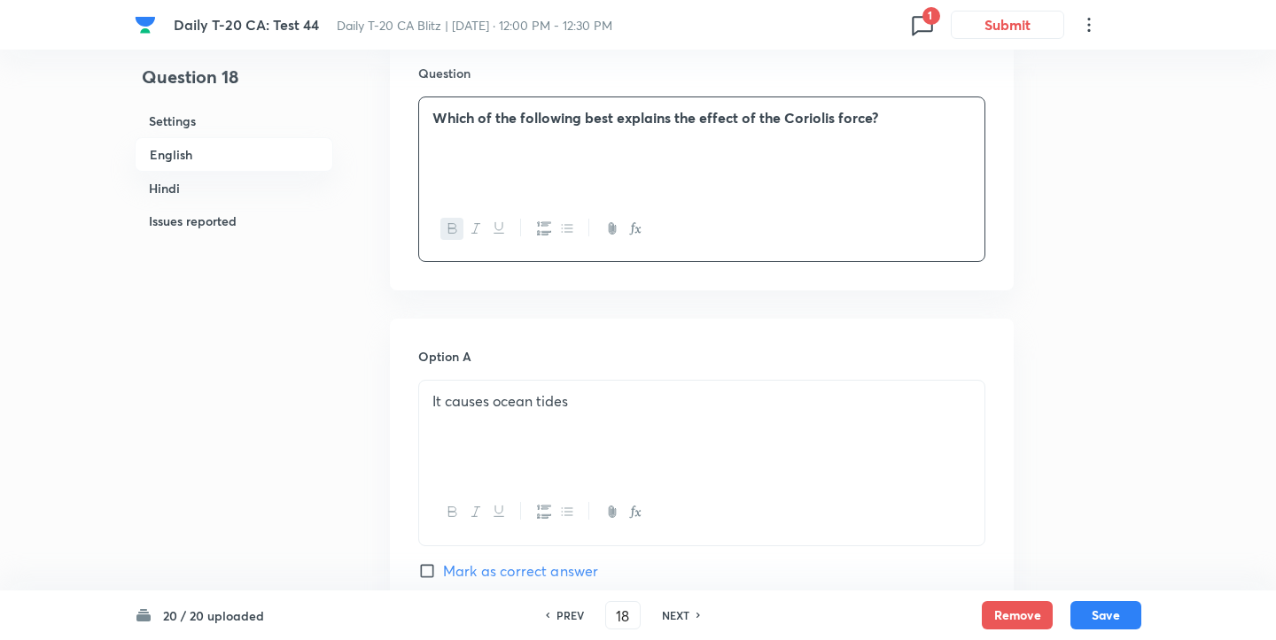
click at [532, 409] on p "It causes ocean tides" at bounding box center [701, 402] width 539 height 20
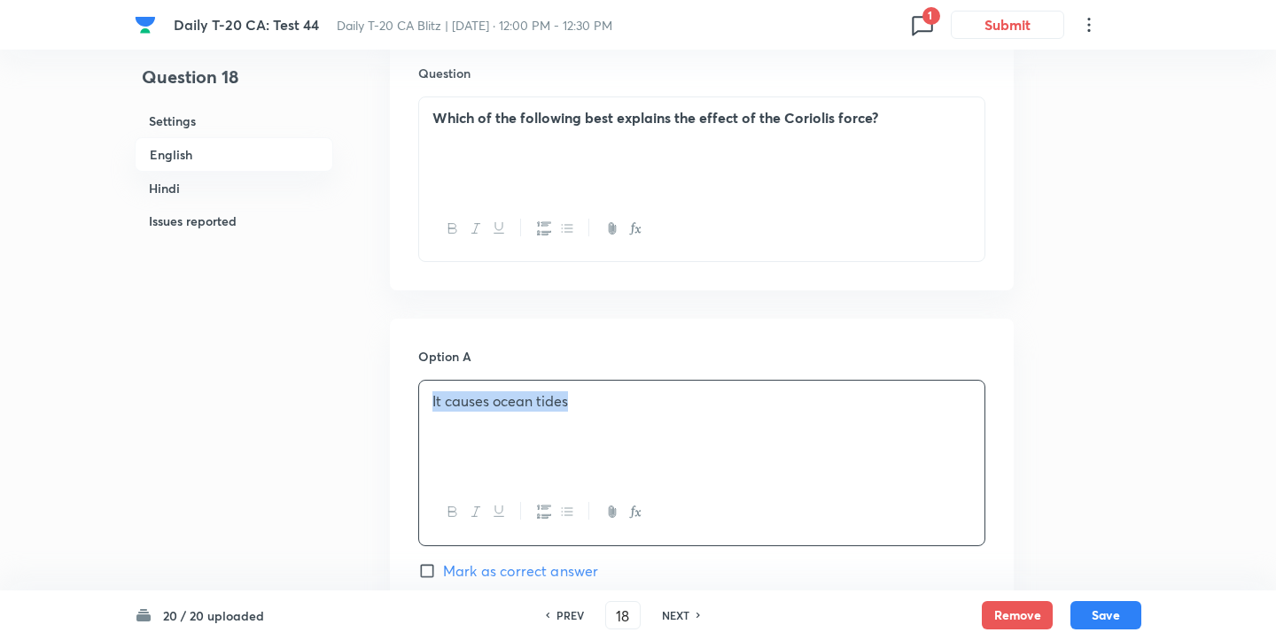
click at [532, 409] on p "It causes ocean tides" at bounding box center [701, 402] width 539 height 20
copy p "It causes ocean tides"
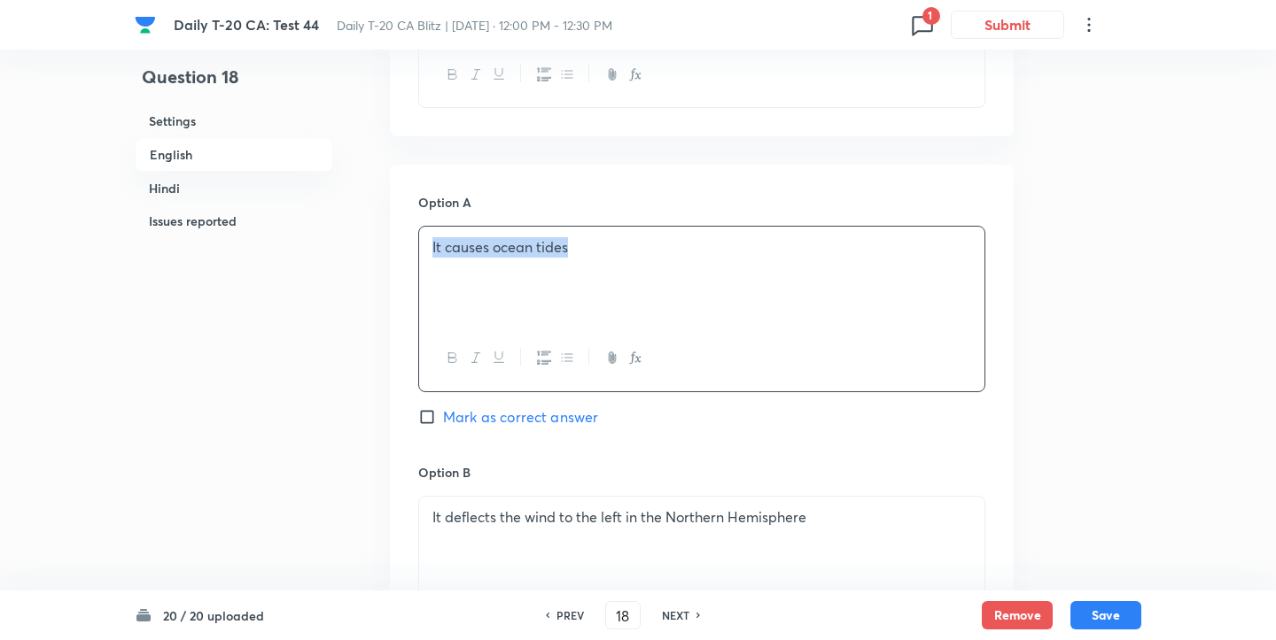
scroll to position [724, 0]
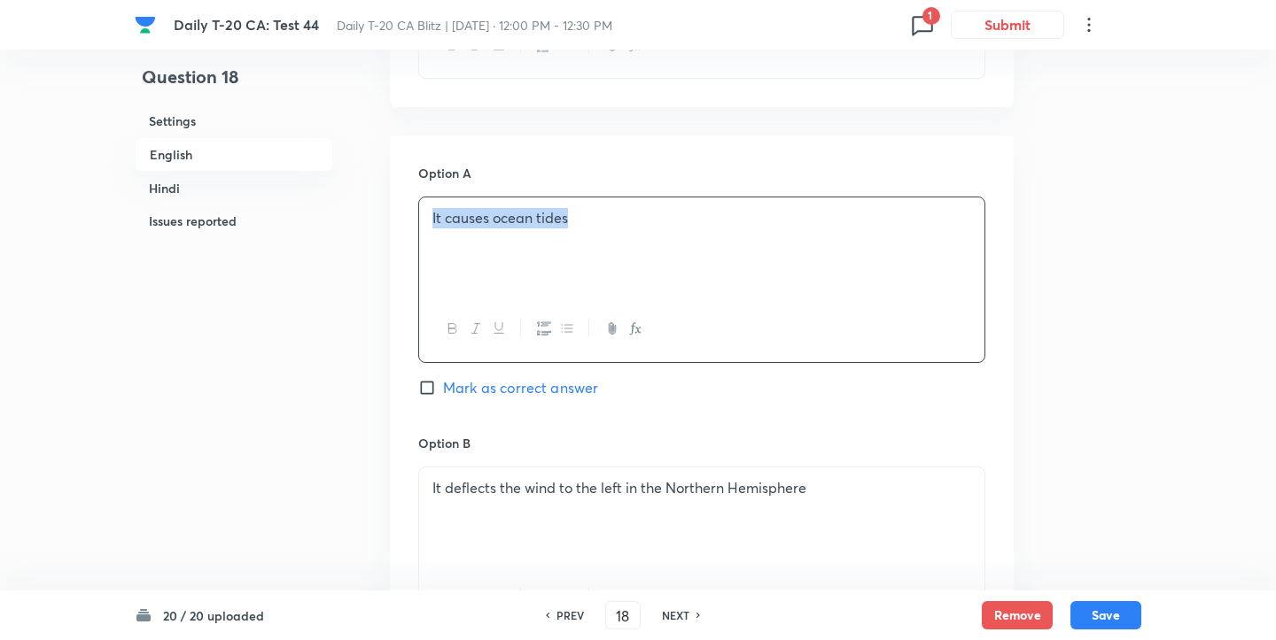
click at [476, 517] on div "It deflects the wind to the left in the Northern Hemisphere" at bounding box center [701, 517] width 565 height 99
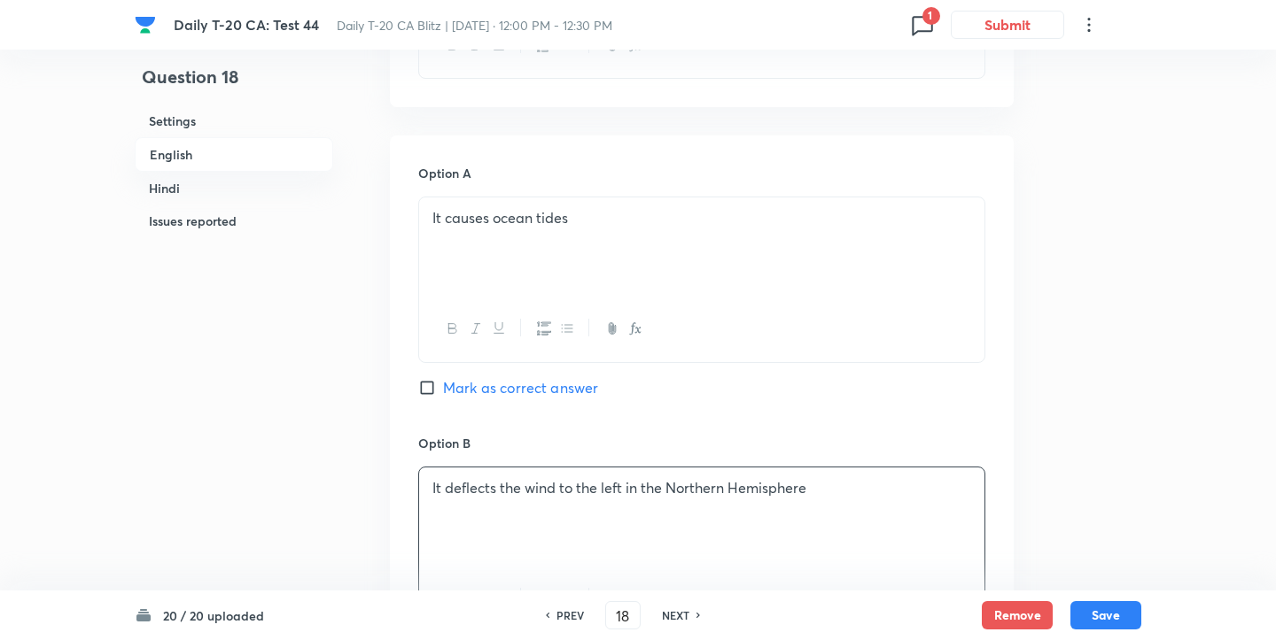
click at [475, 506] on div "It deflects the wind to the left in the Northern Hemisphere" at bounding box center [701, 517] width 565 height 99
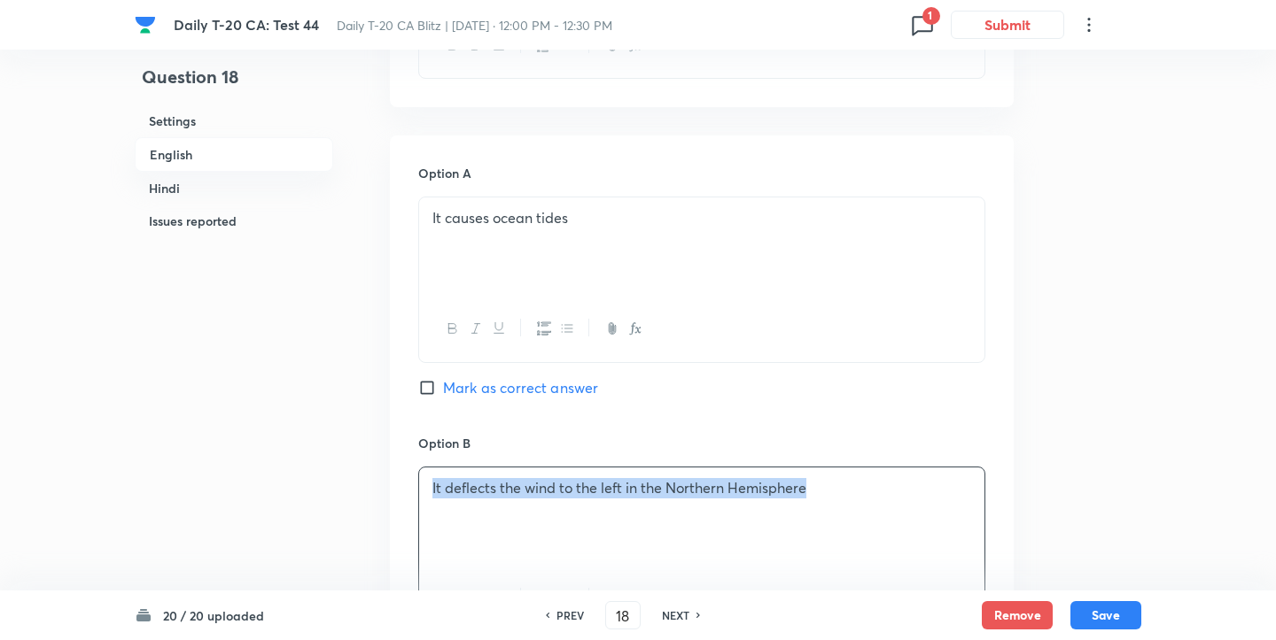
copy p "It deflects the wind to the left in the Northern Hemisphere"
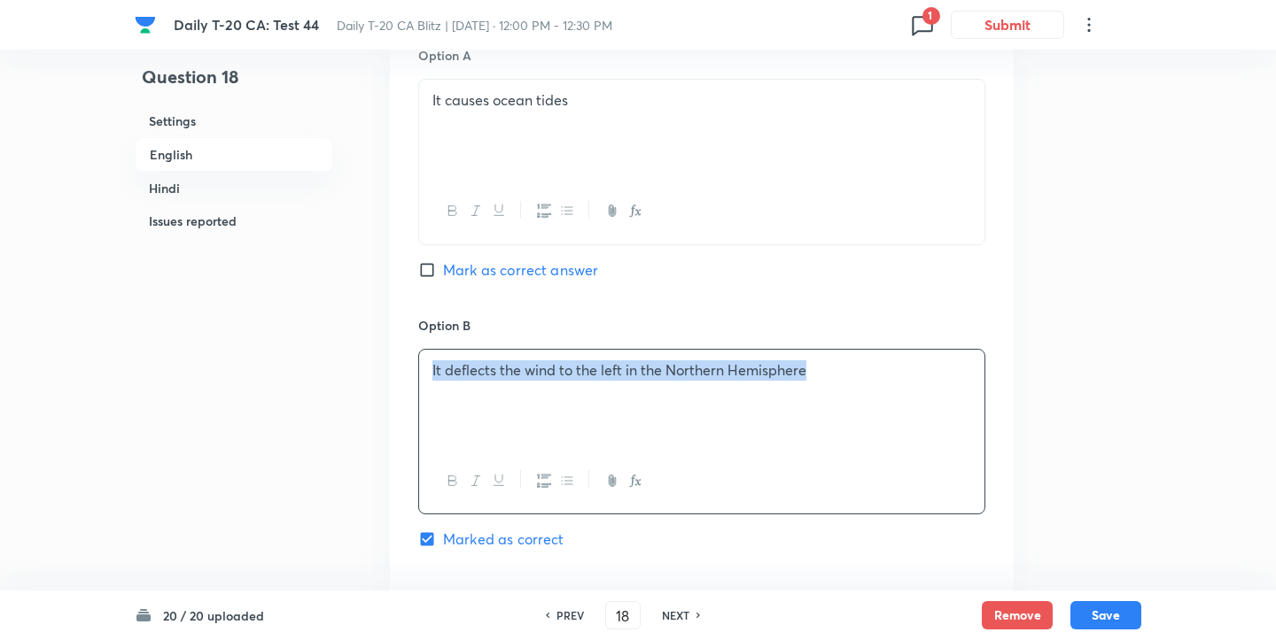
scroll to position [1219, 0]
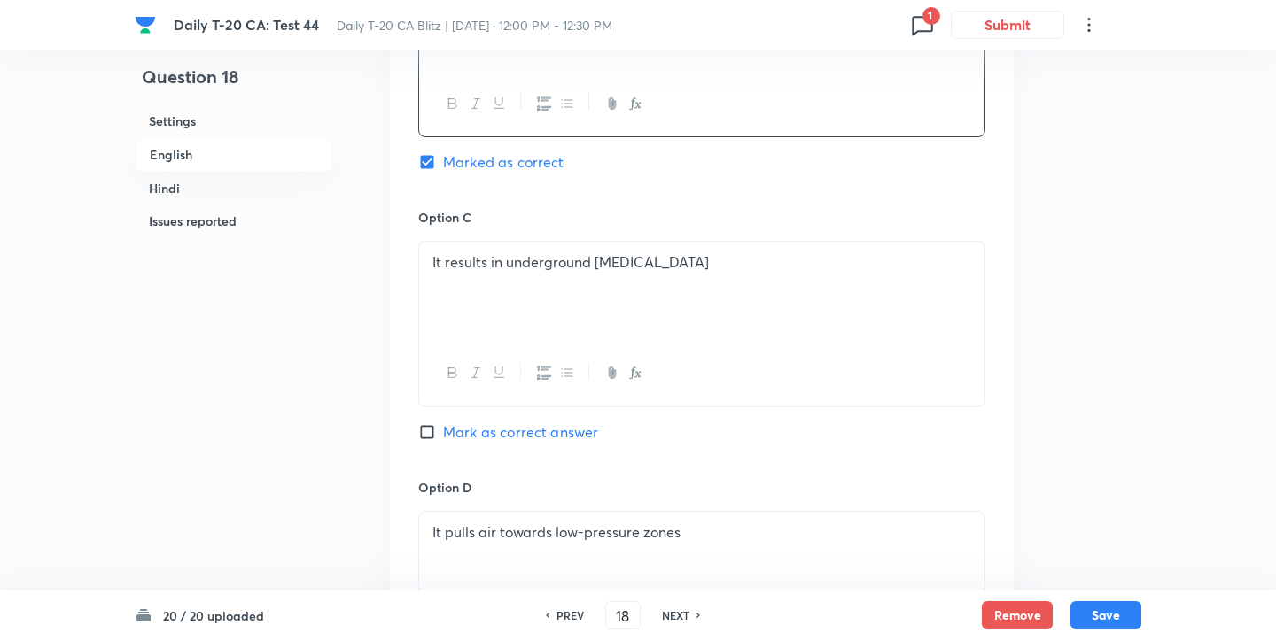
click at [570, 253] on p "It results in underground volcanic eruptions" at bounding box center [701, 262] width 539 height 20
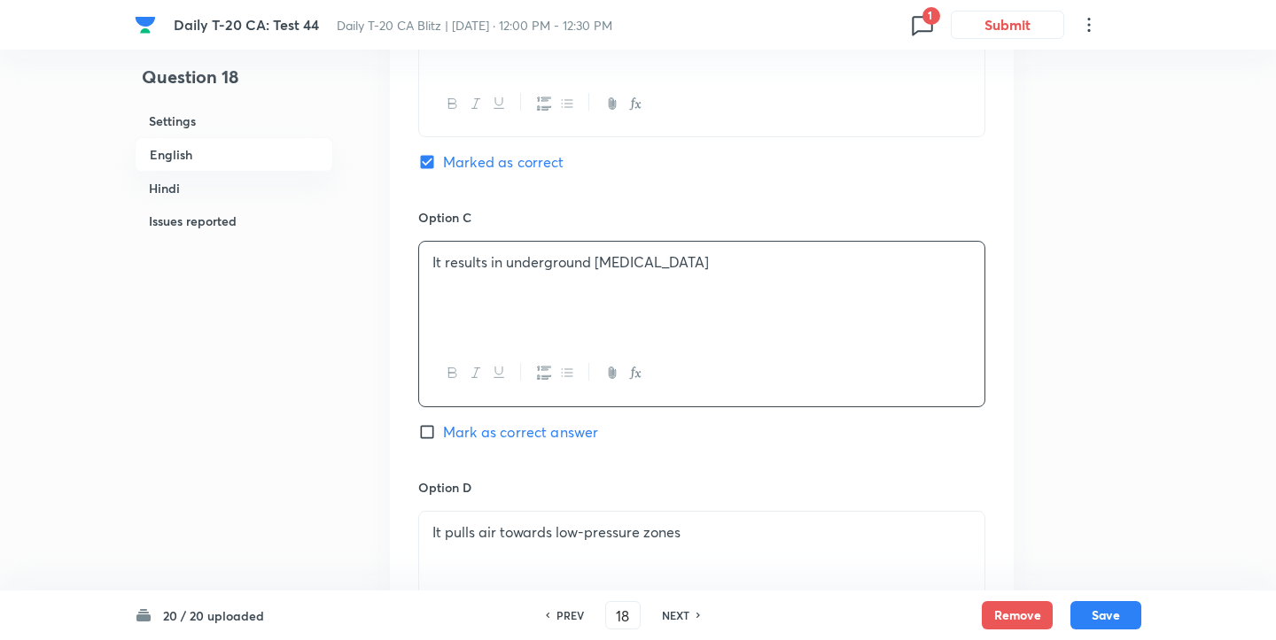
click at [570, 253] on p "It results in underground volcanic eruptions" at bounding box center [701, 262] width 539 height 20
copy p "It results in underground volcanic eruptions"
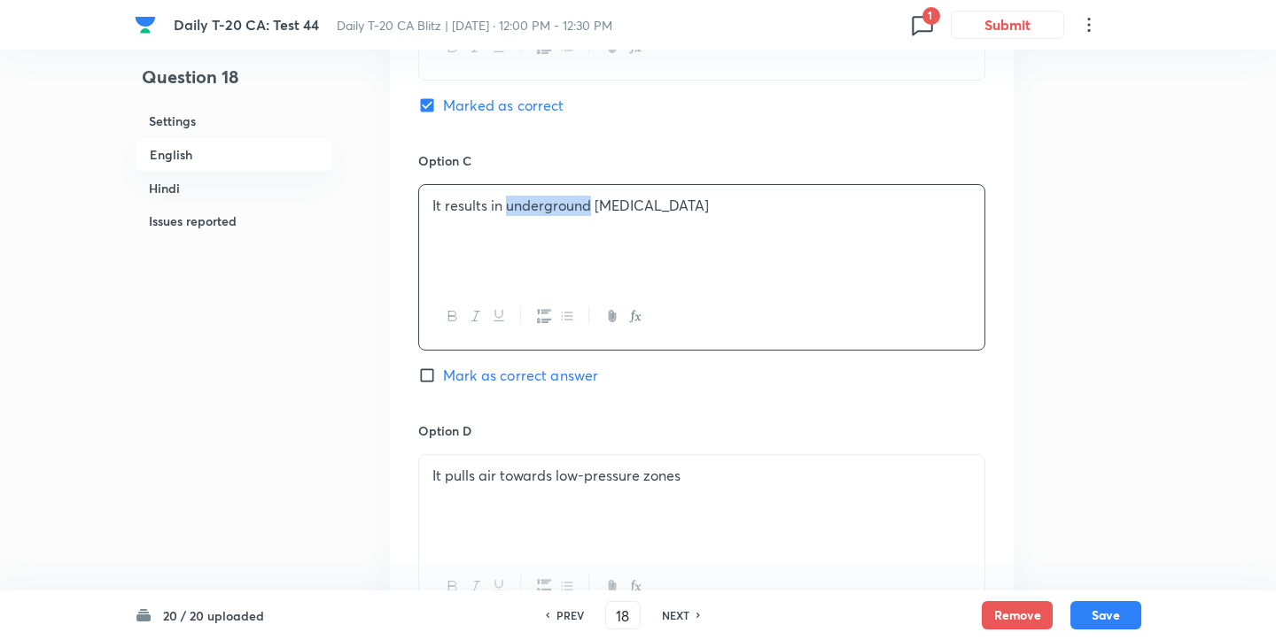
scroll to position [1434, 0]
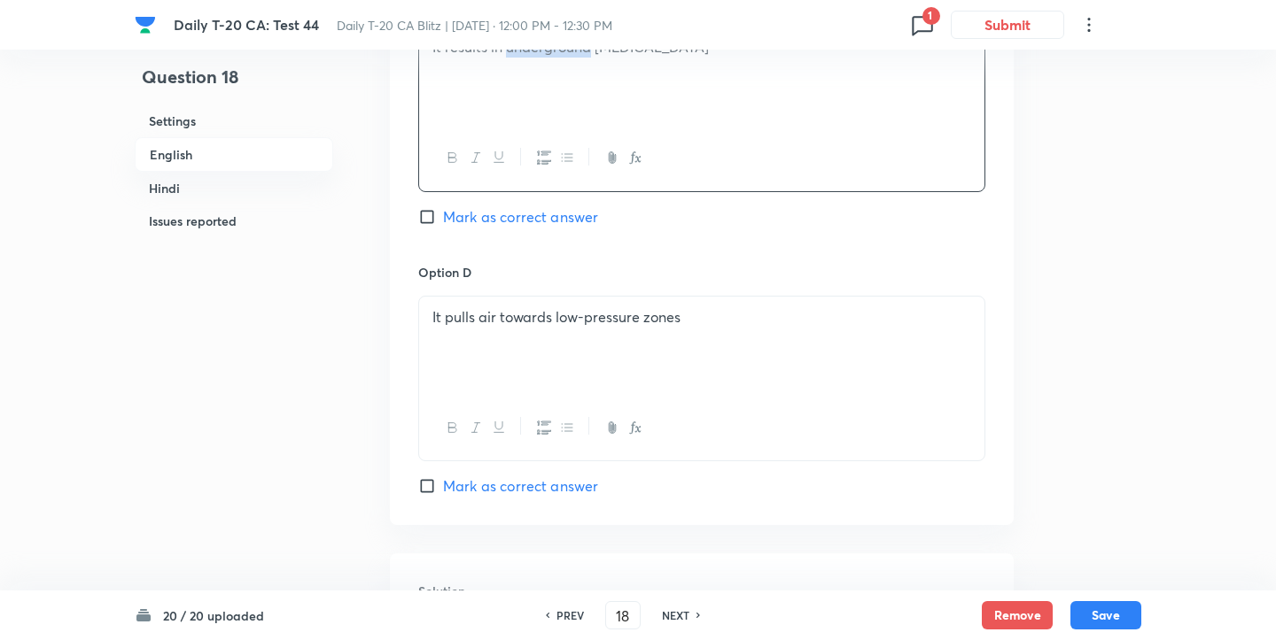
click at [518, 353] on div "It pulls air towards low-pressure zones" at bounding box center [701, 346] width 565 height 99
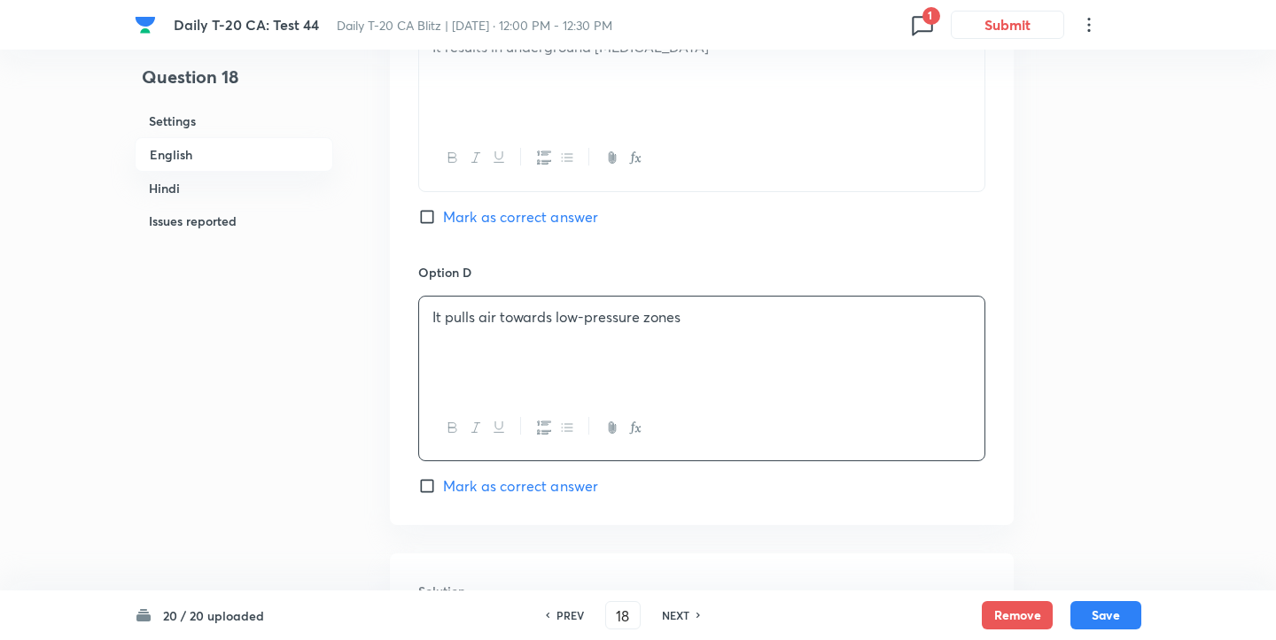
click at [518, 353] on div "It pulls air towards low-pressure zones" at bounding box center [701, 346] width 565 height 99
copy p "It pulls air towards low-pressure zones"
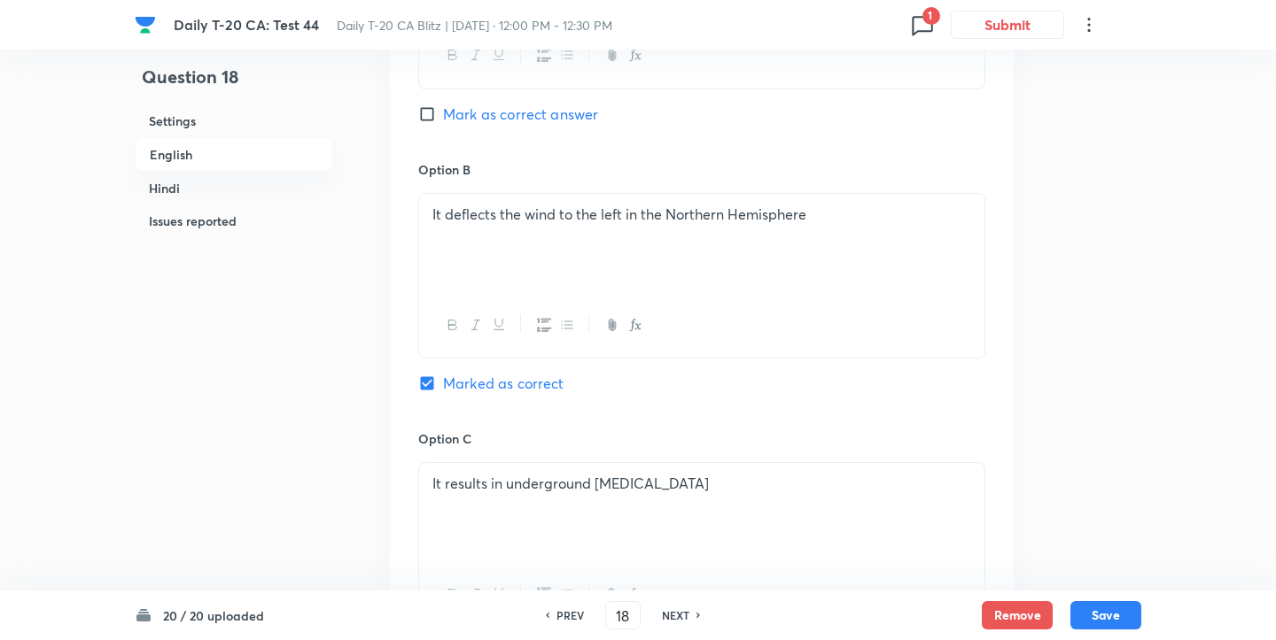
scroll to position [980, 0]
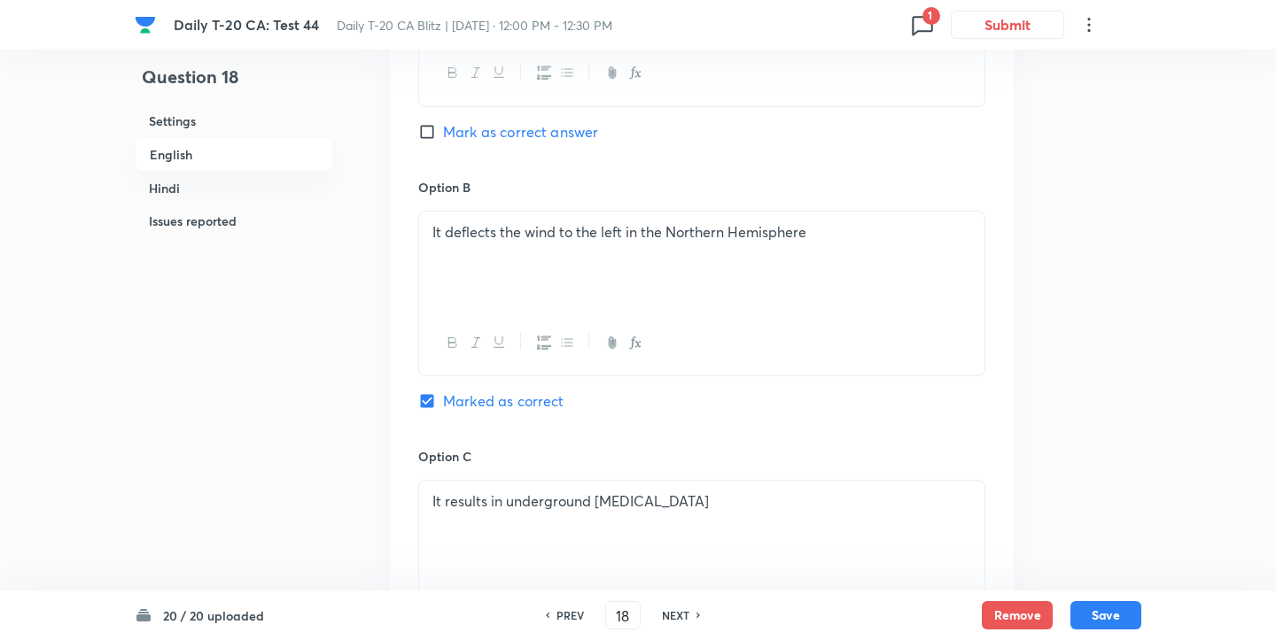
click at [691, 234] on p "It deflects the wind to the left in the Northern Hemisphere" at bounding box center [701, 232] width 539 height 20
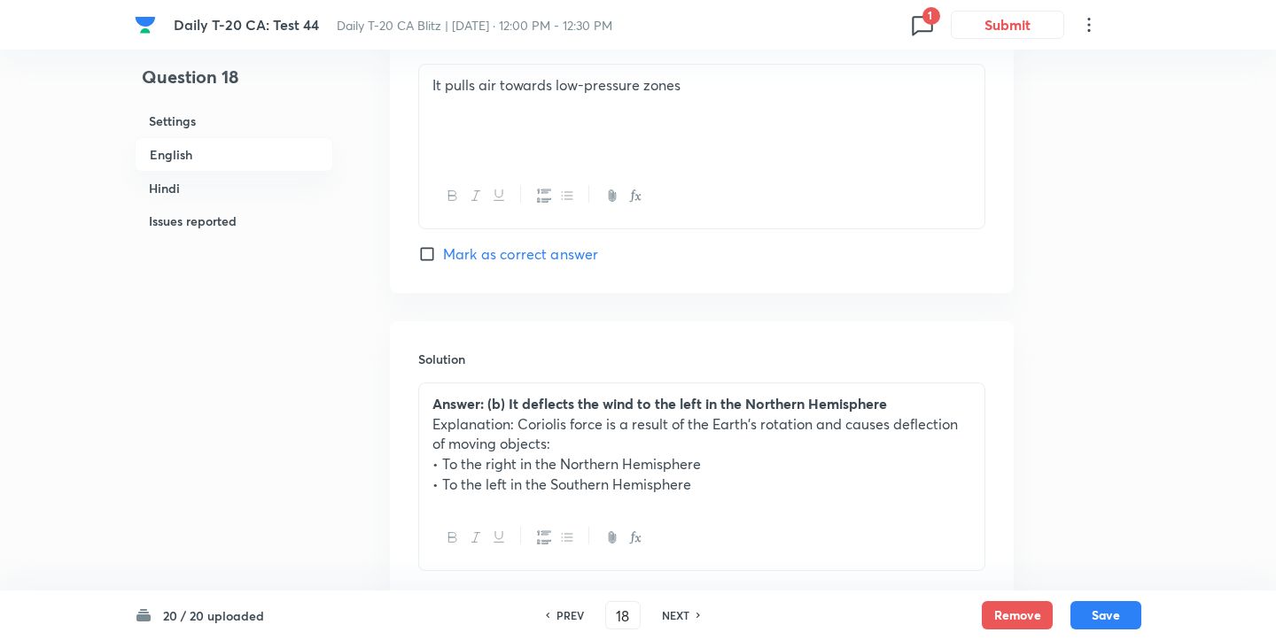
scroll to position [1681, 0]
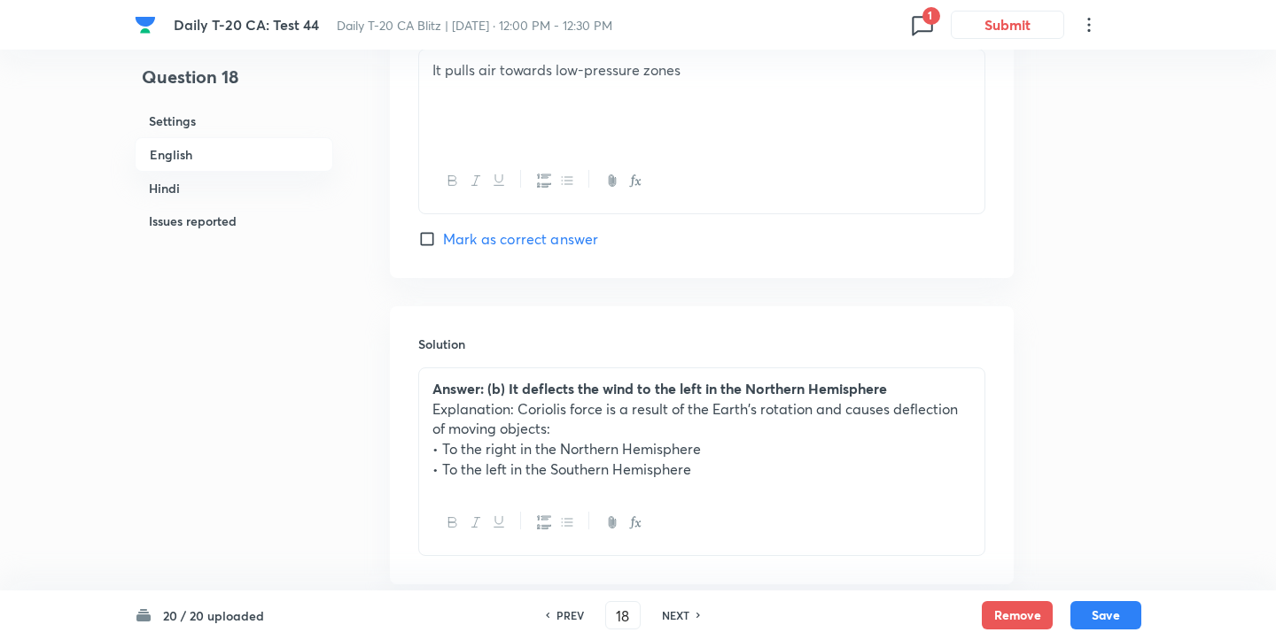
click at [699, 393] on strong "Answer: (b) It deflects the wind to the left in the Northern Hemisphere" at bounding box center [659, 388] width 454 height 19
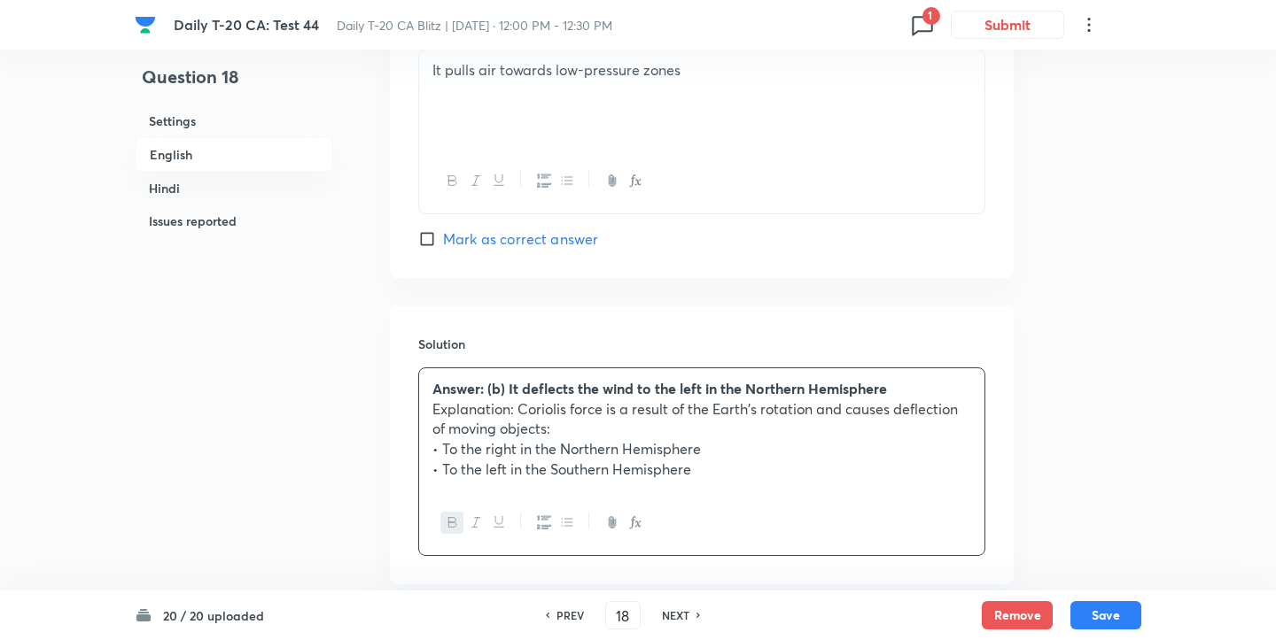
click at [762, 392] on strong "Answer: (b) It deflects the wind to the left in the Northern Hemisphere" at bounding box center [659, 388] width 454 height 19
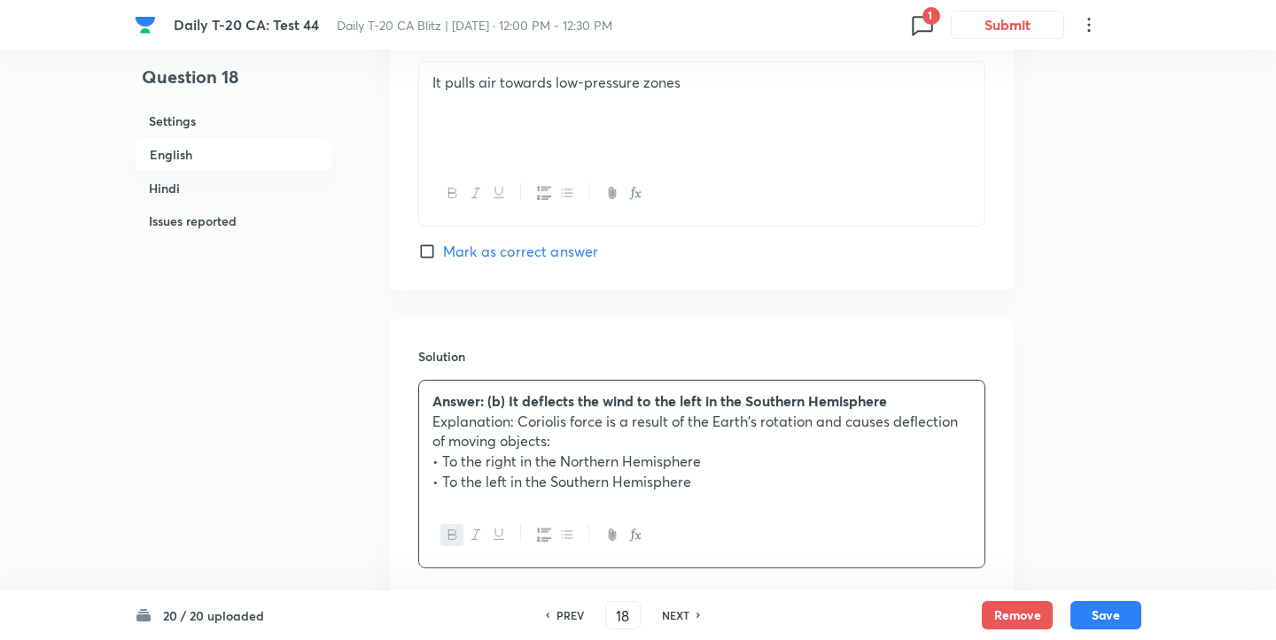
scroll to position [1662, 0]
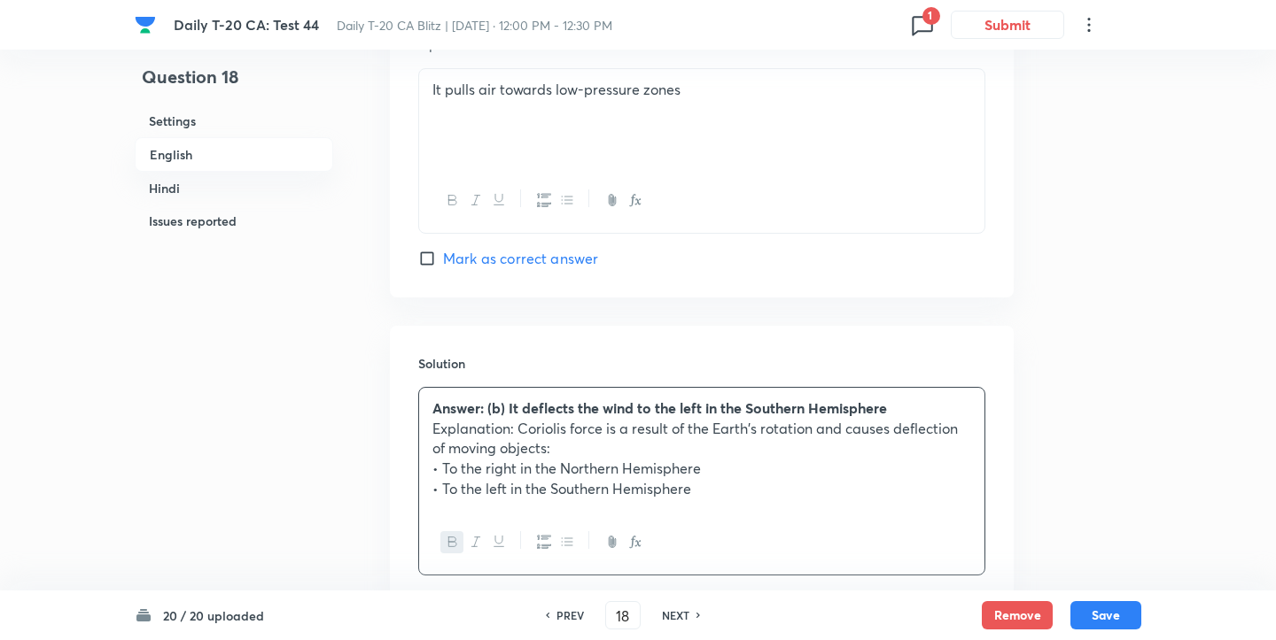
click at [681, 472] on p "• To the right in the Northern Hemisphere" at bounding box center [701, 469] width 539 height 20
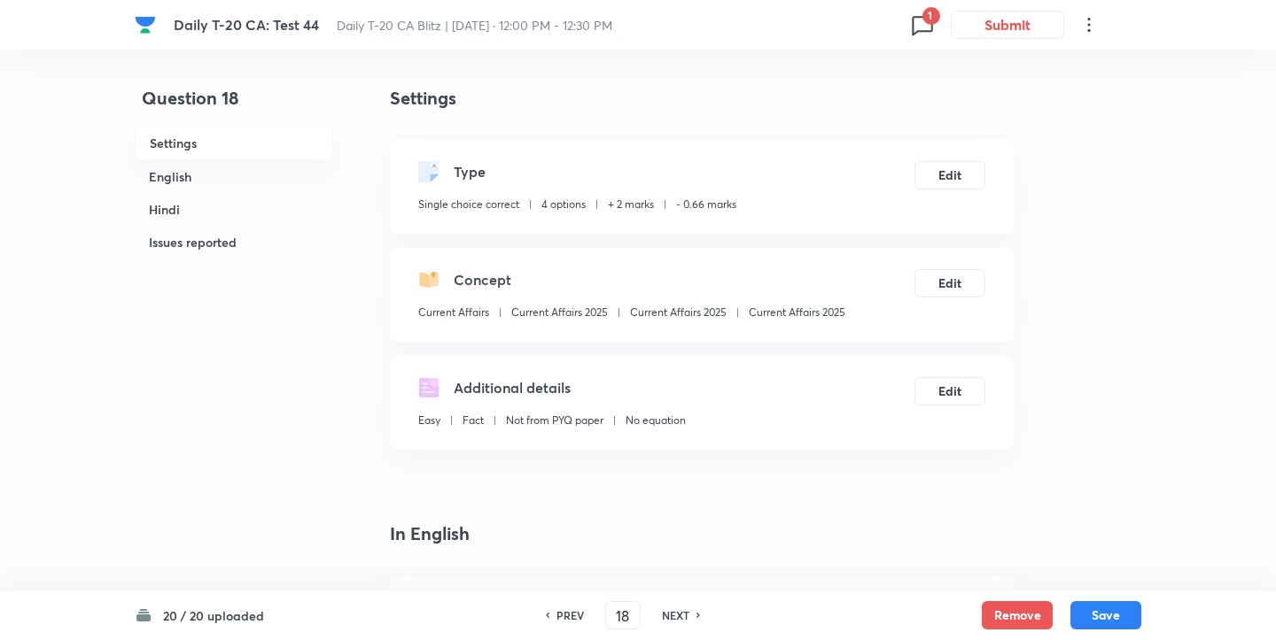
scroll to position [25, 0]
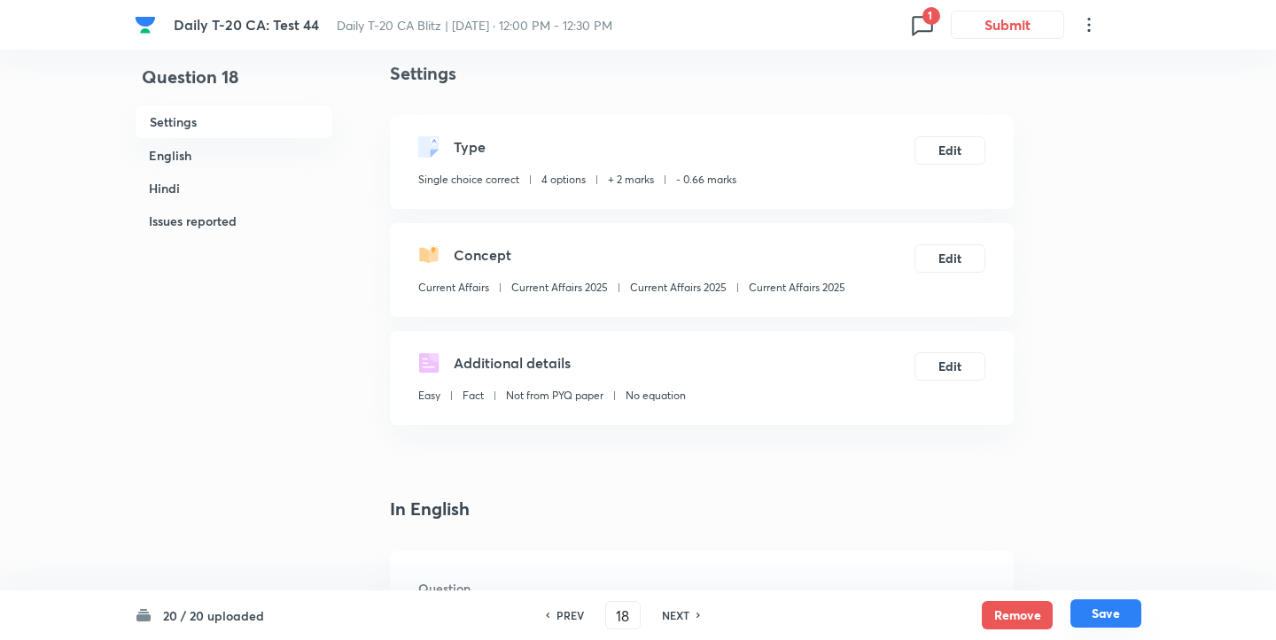
click at [1122, 622] on button "Save" at bounding box center [1105, 614] width 71 height 28
type input "19"
checkbox input "false"
checkbox input "true"
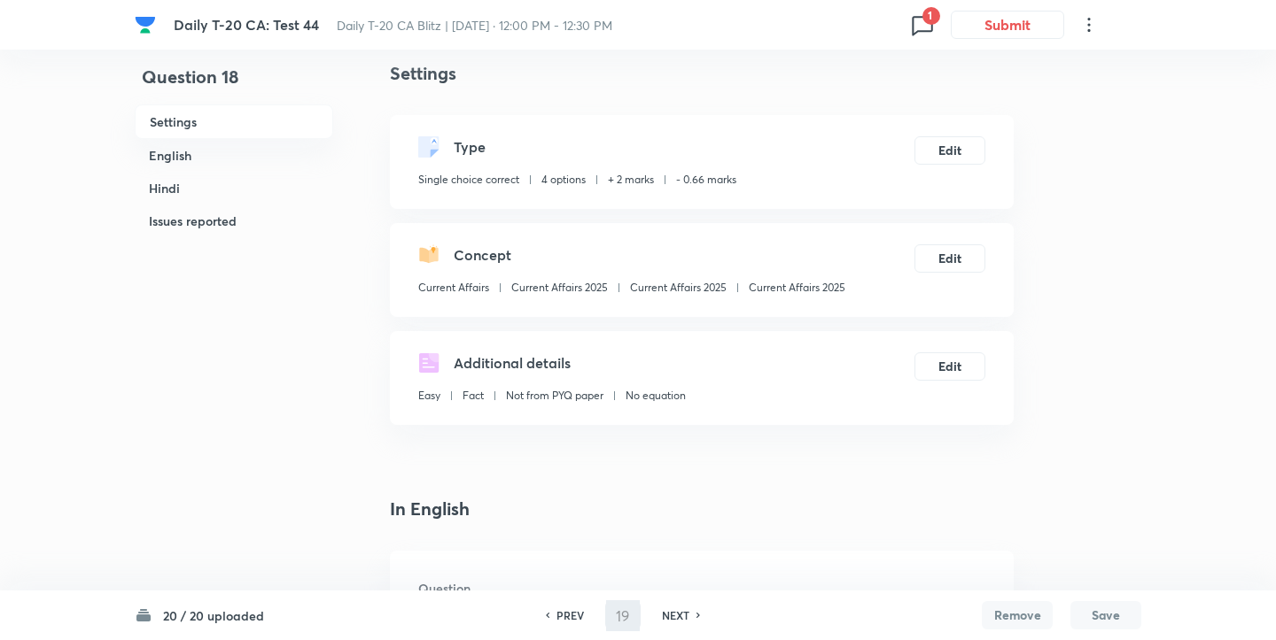
checkbox input "true"
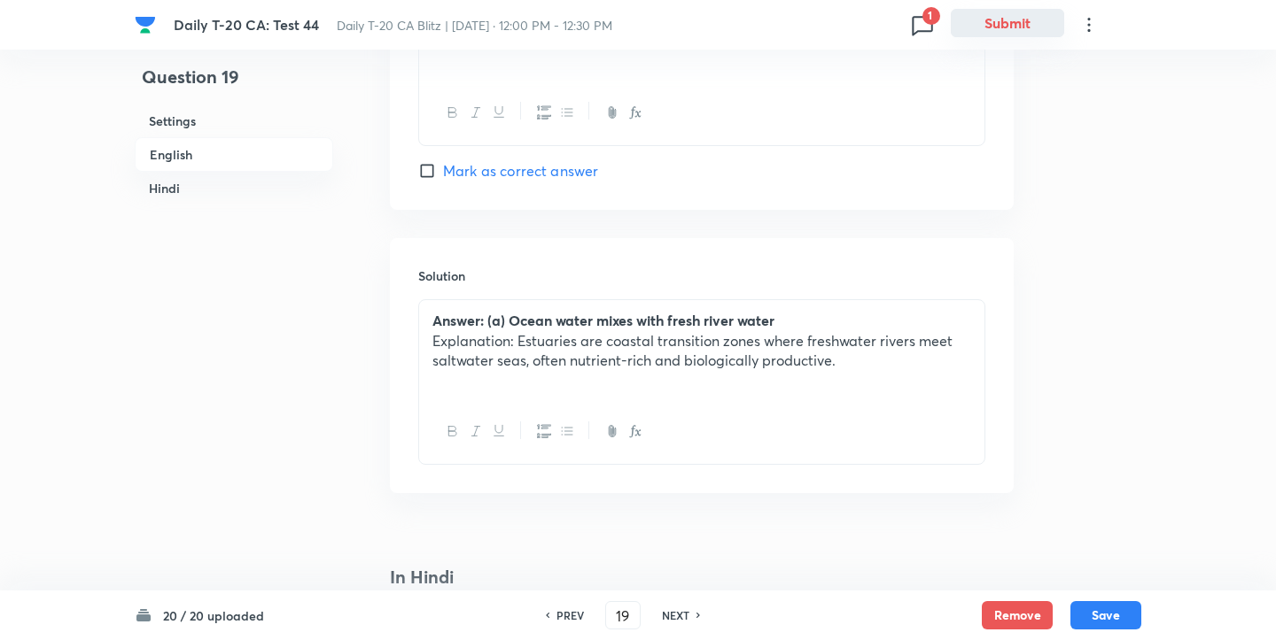
click at [1027, 23] on button "Submit" at bounding box center [1006, 23] width 113 height 28
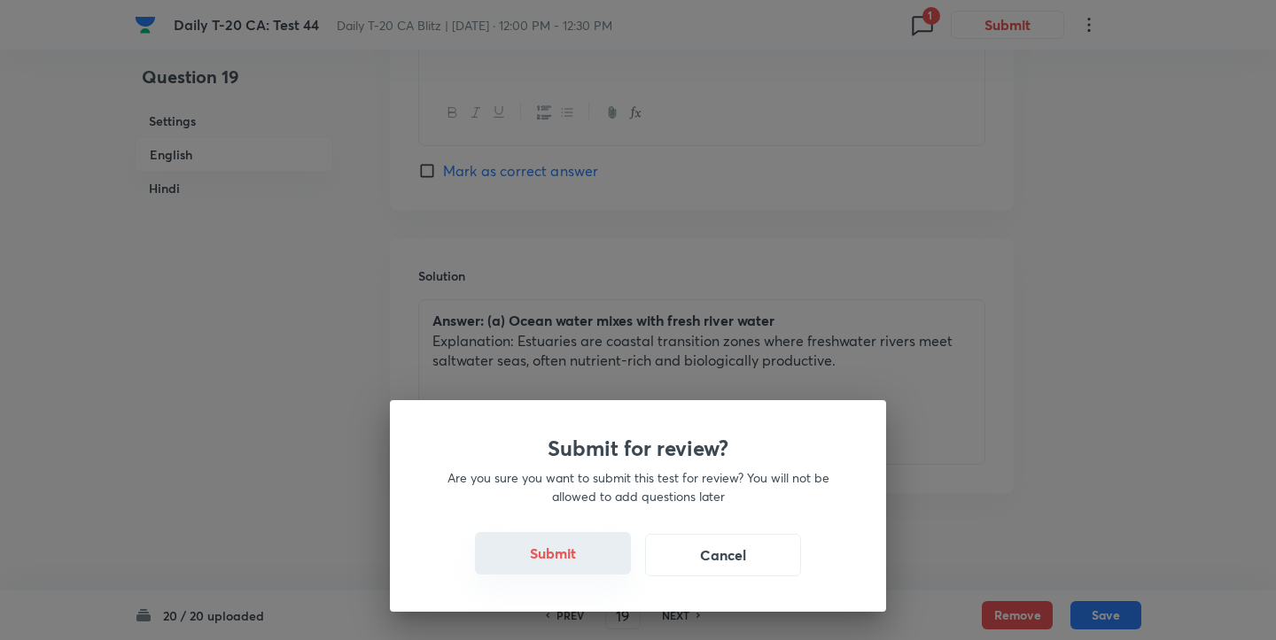
click at [599, 553] on button "Submit" at bounding box center [553, 553] width 156 height 43
click at [573, 558] on button "Submit" at bounding box center [553, 553] width 156 height 43
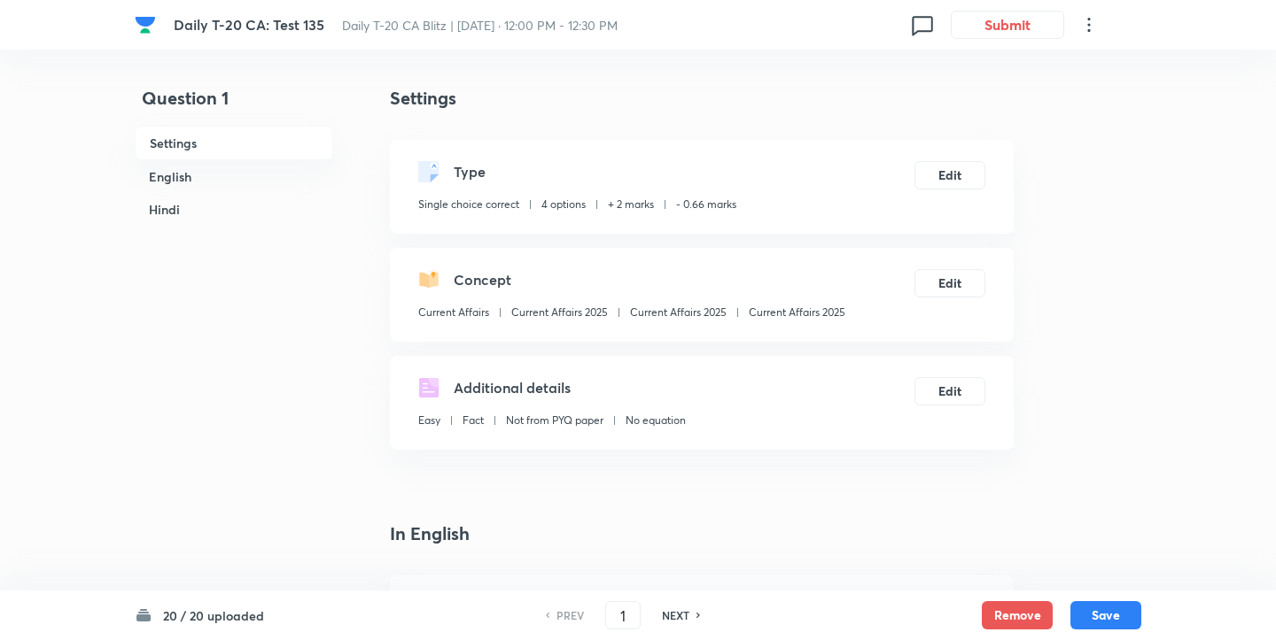
checkbox input "true"
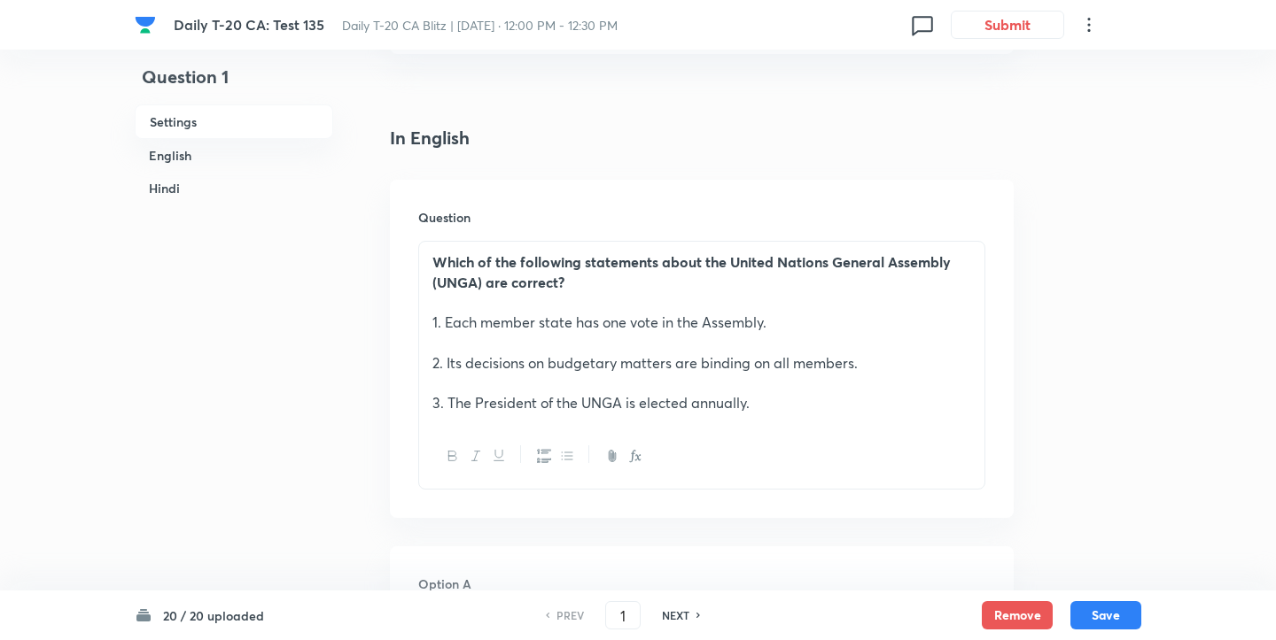
scroll to position [413, 0]
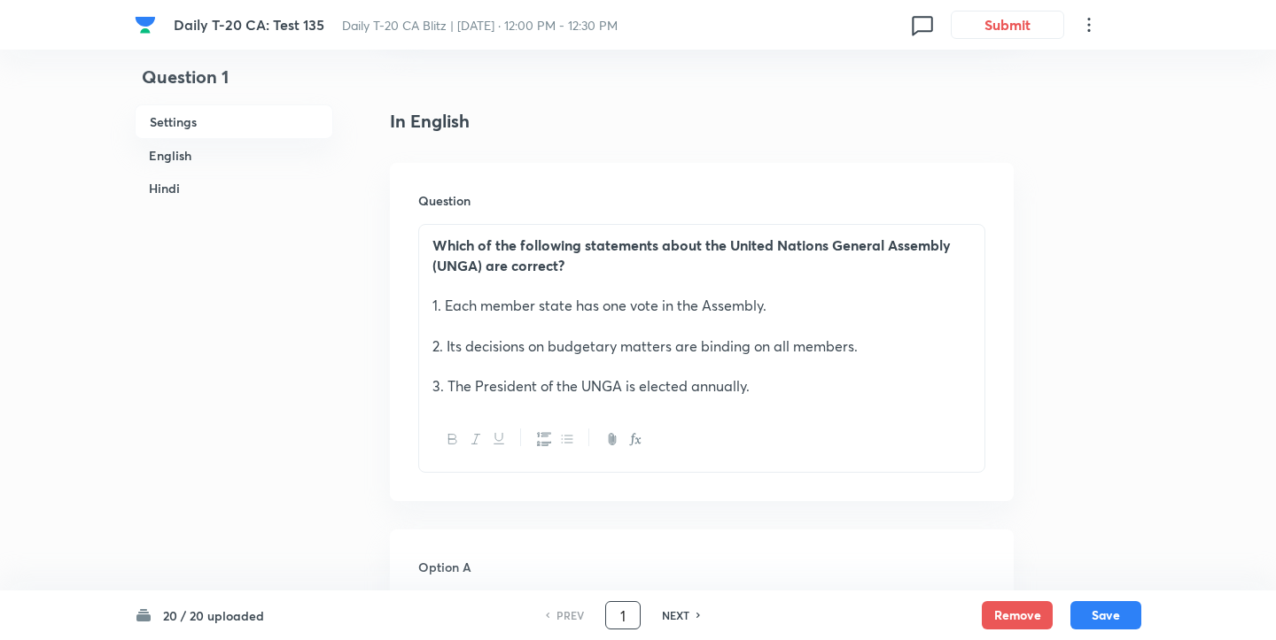
click at [624, 618] on input "1" at bounding box center [623, 616] width 34 height 31
type input "6"
checkbox input "false"
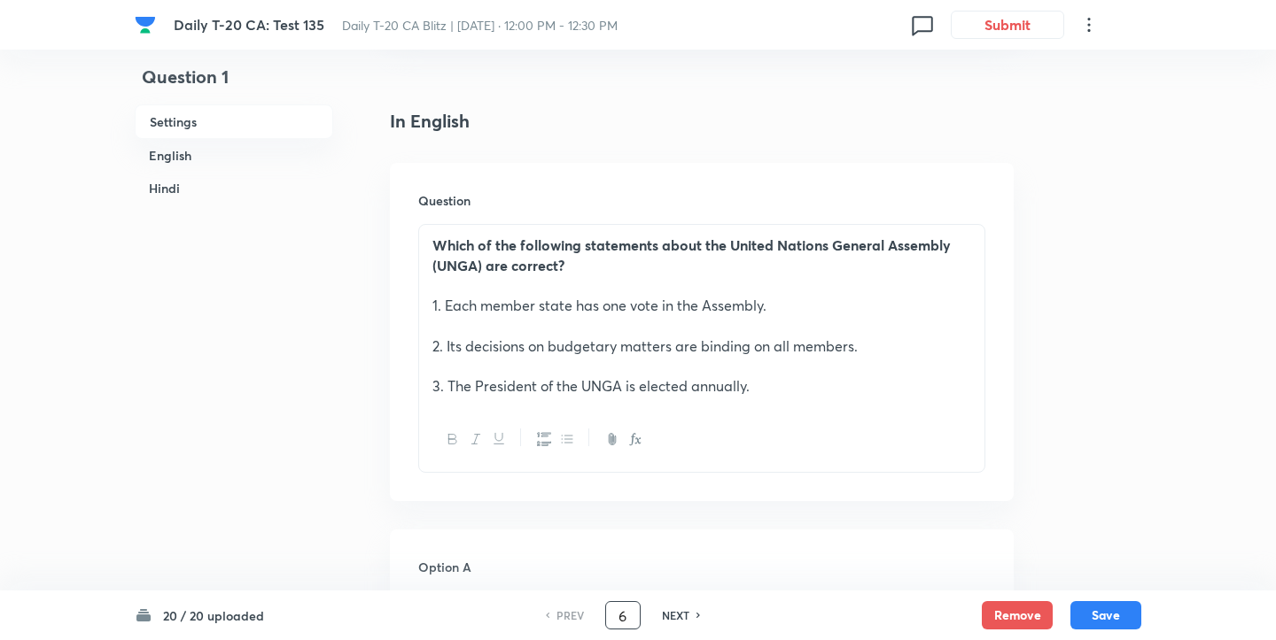
checkbox input "true"
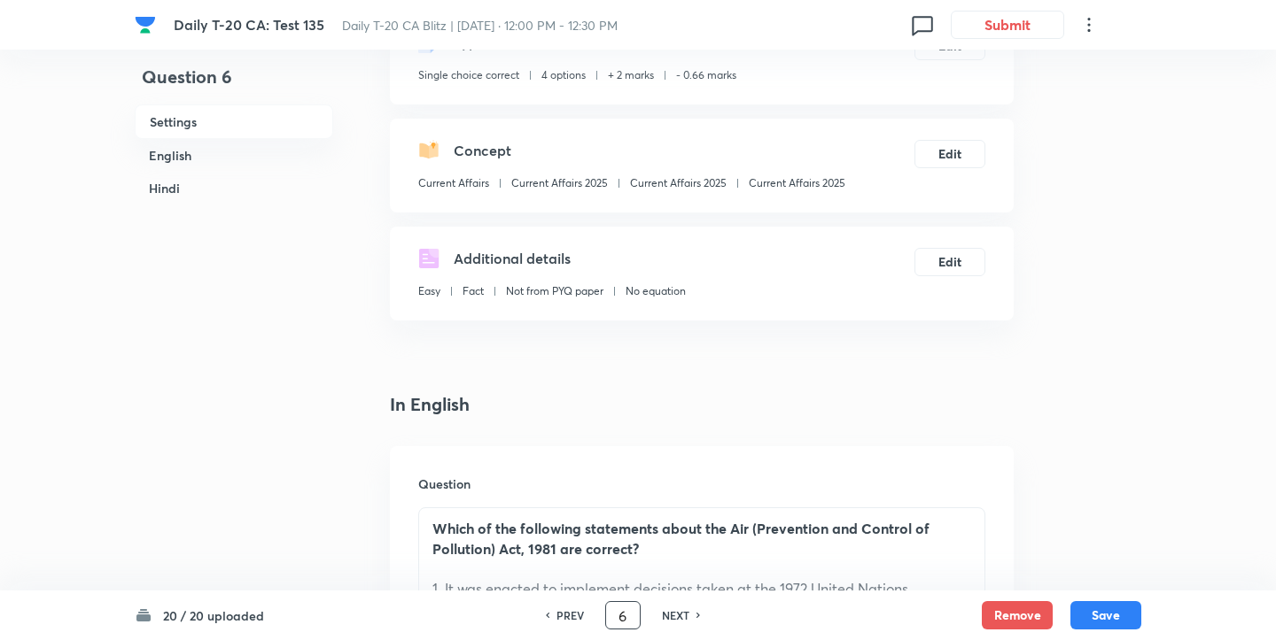
scroll to position [0, 0]
